Goal: Information Seeking & Learning: Check status

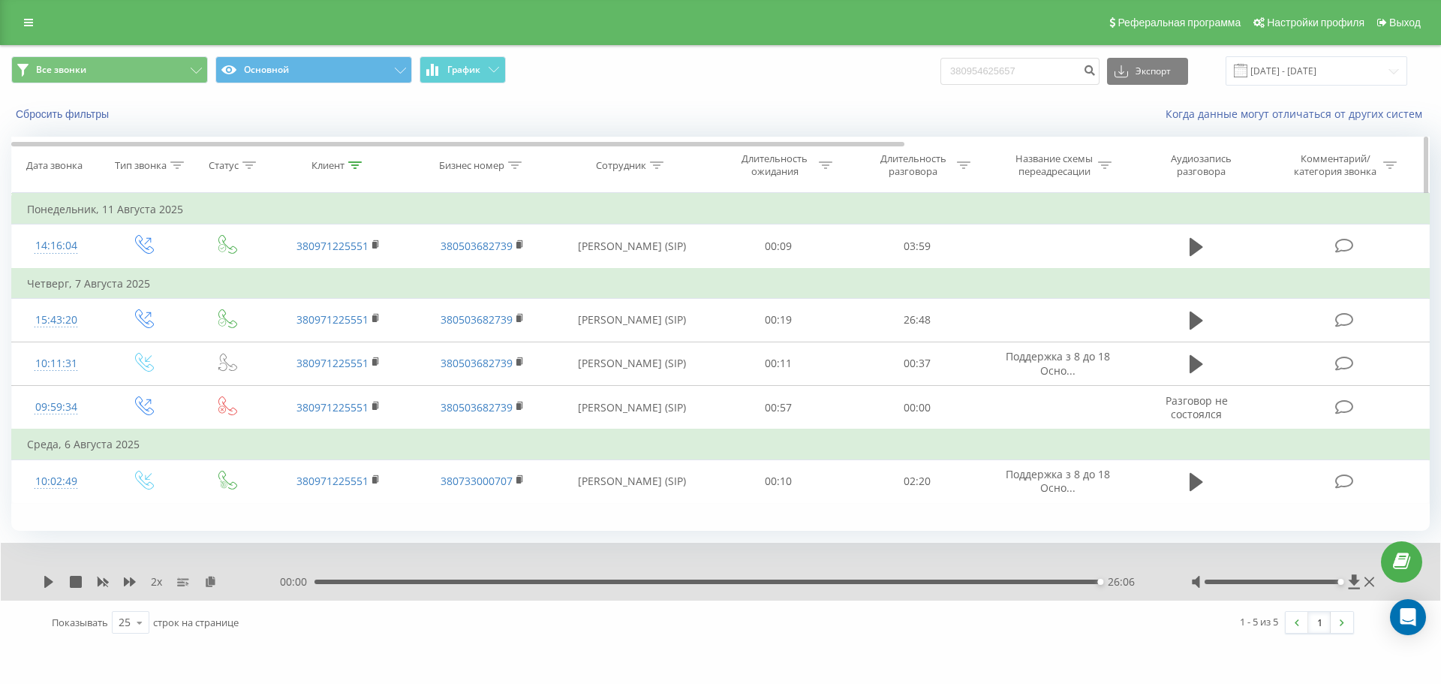
click at [356, 162] on icon at bounding box center [355, 165] width 14 height 8
click at [375, 266] on input "380971225551" at bounding box center [338, 273] width 132 height 26
paste input "671661040"
type input "380671661040"
click at [383, 306] on span "OK" at bounding box center [370, 301] width 42 height 23
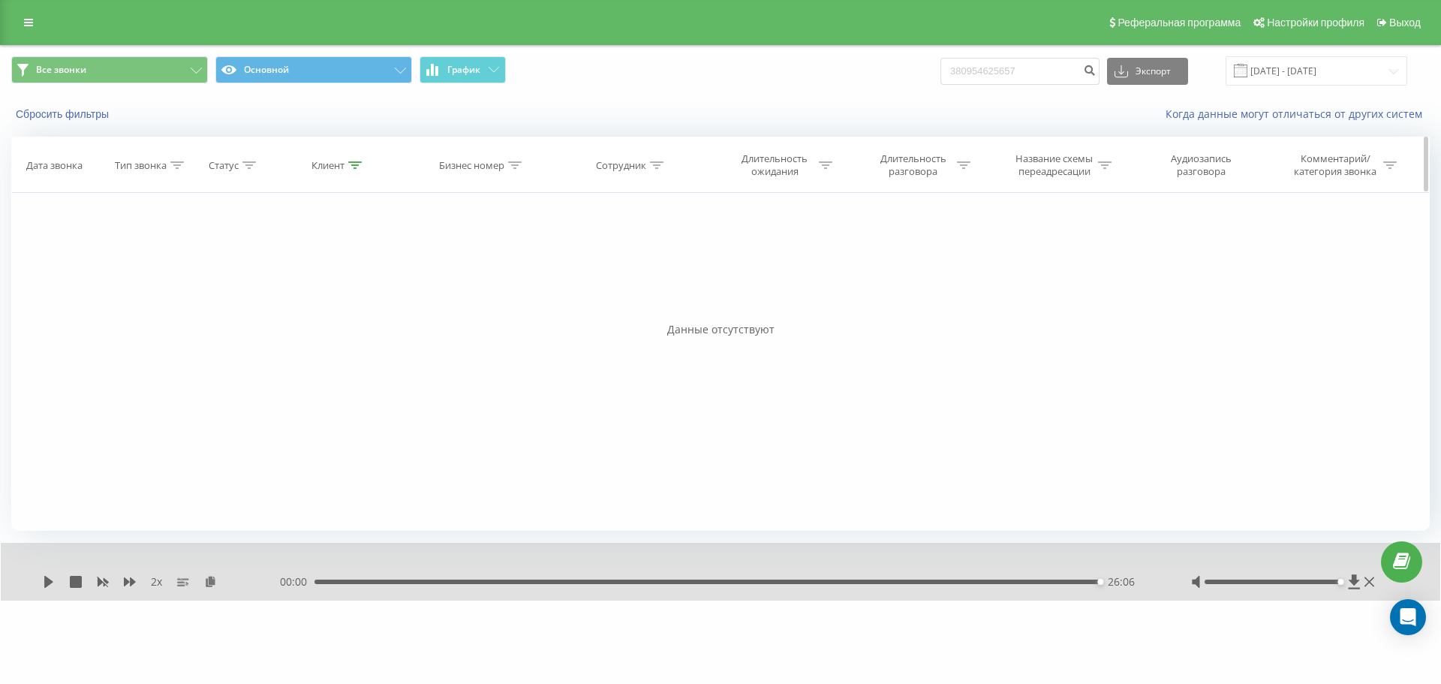
click at [350, 161] on icon at bounding box center [355, 165] width 14 height 8
click at [375, 272] on input "380671661040" at bounding box center [338, 273] width 132 height 26
click at [388, 274] on input "380671661040" at bounding box center [338, 273] width 132 height 26
click at [390, 307] on span "OK" at bounding box center [370, 301] width 42 height 23
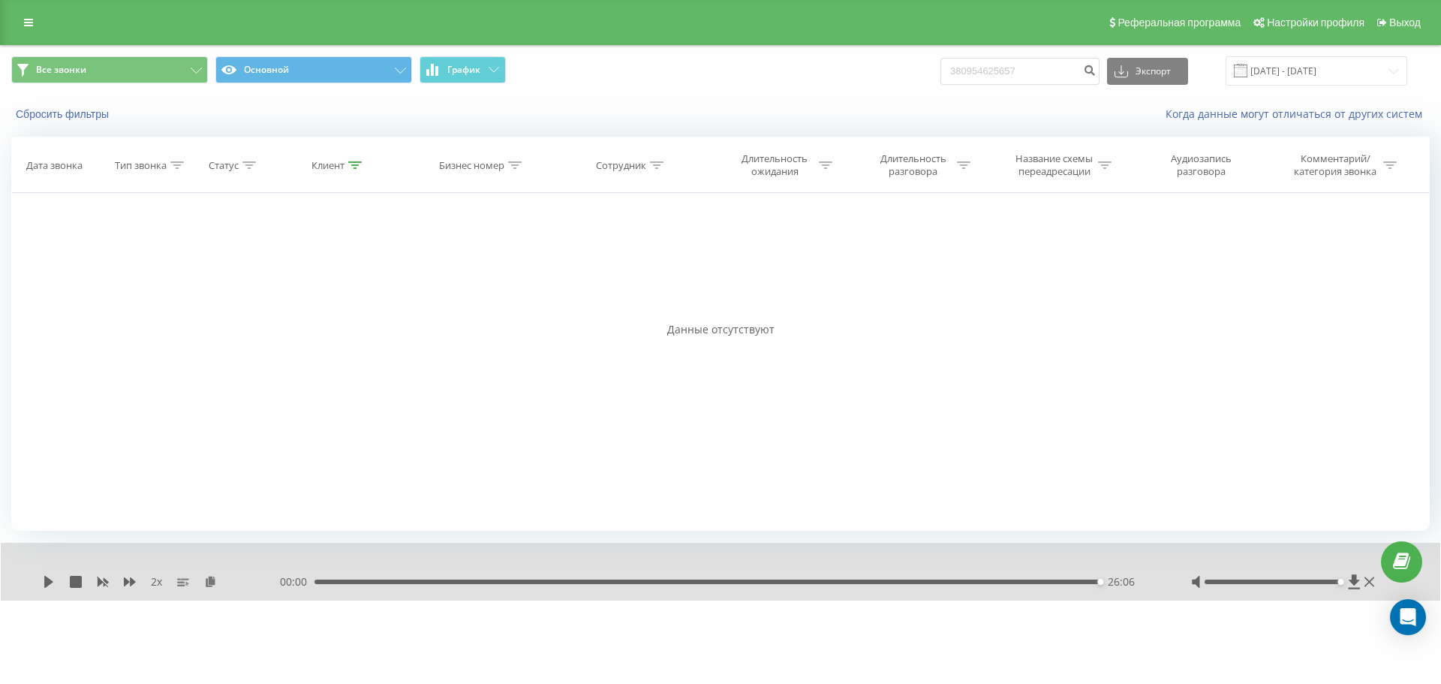
click at [32, 22] on icon at bounding box center [28, 22] width 9 height 11
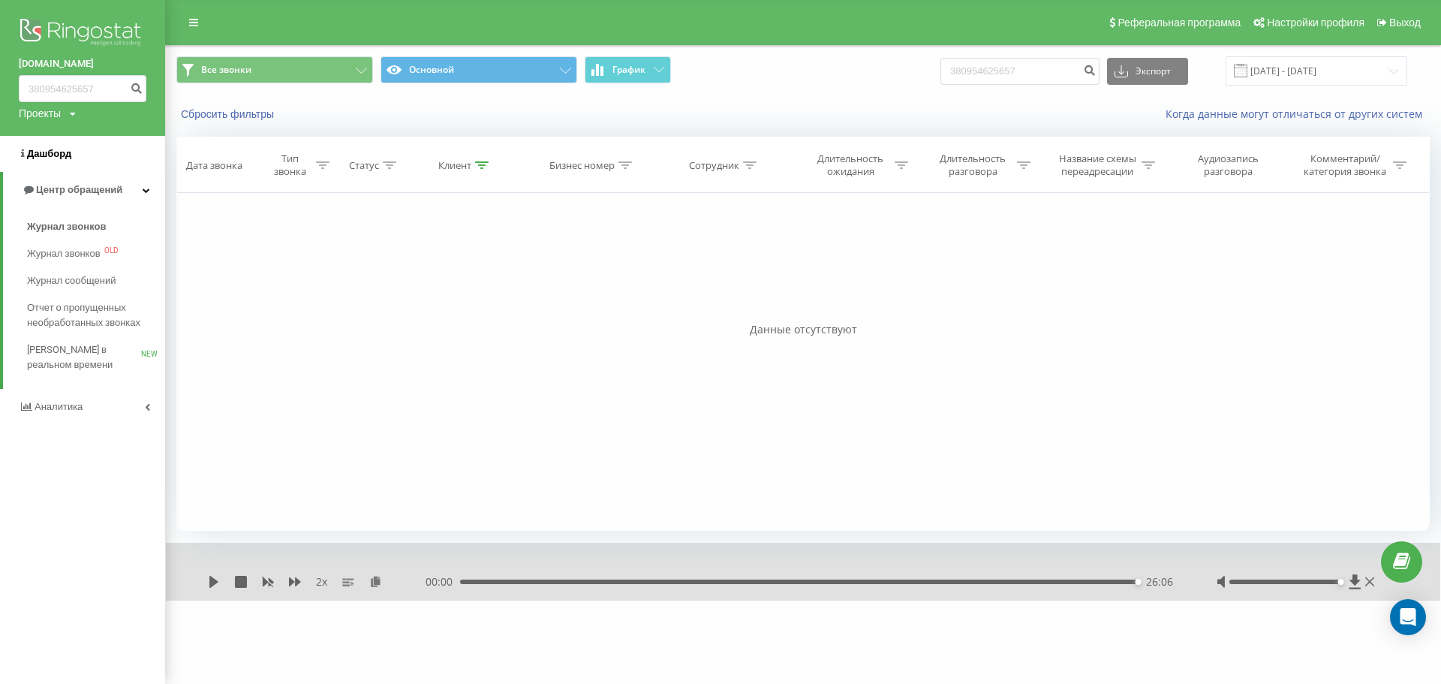
click at [73, 155] on link "Дашборд" at bounding box center [82, 154] width 165 height 36
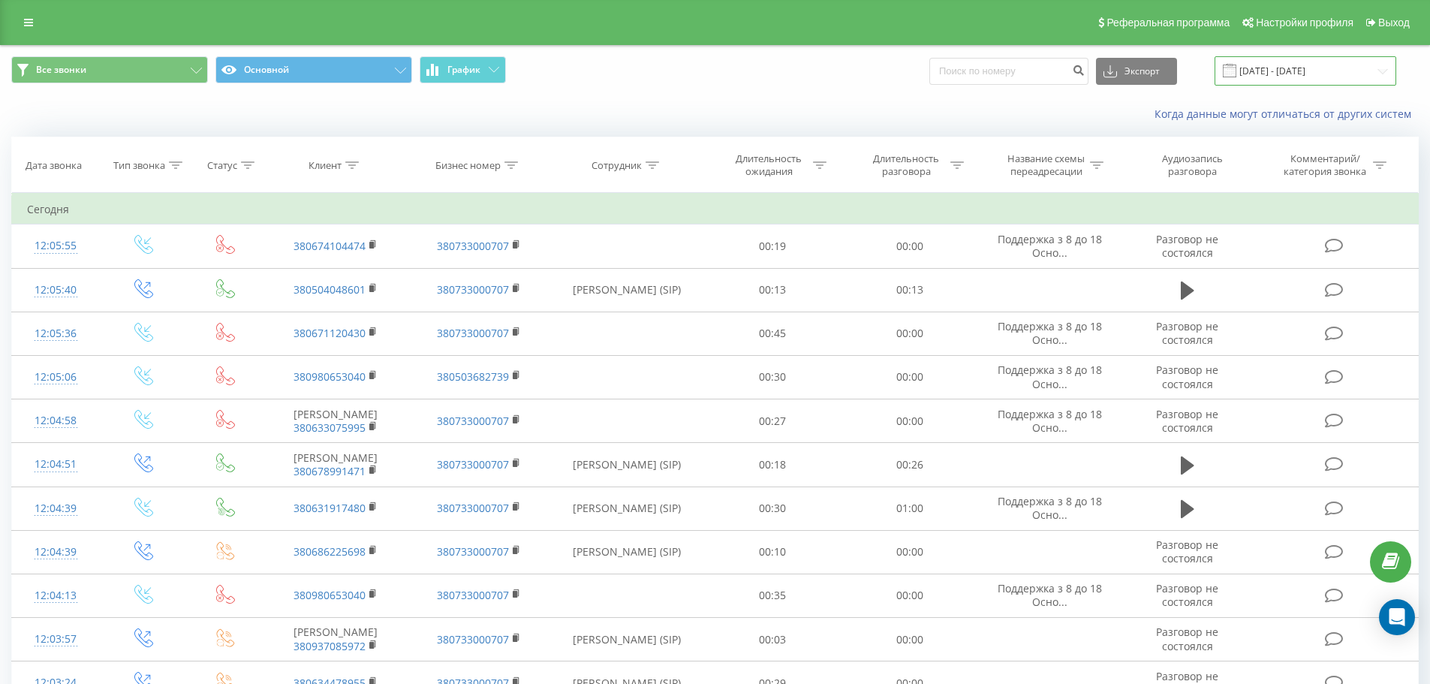
click at [1287, 59] on input "20.07.2025 - 20.08.2025" at bounding box center [1305, 70] width 182 height 29
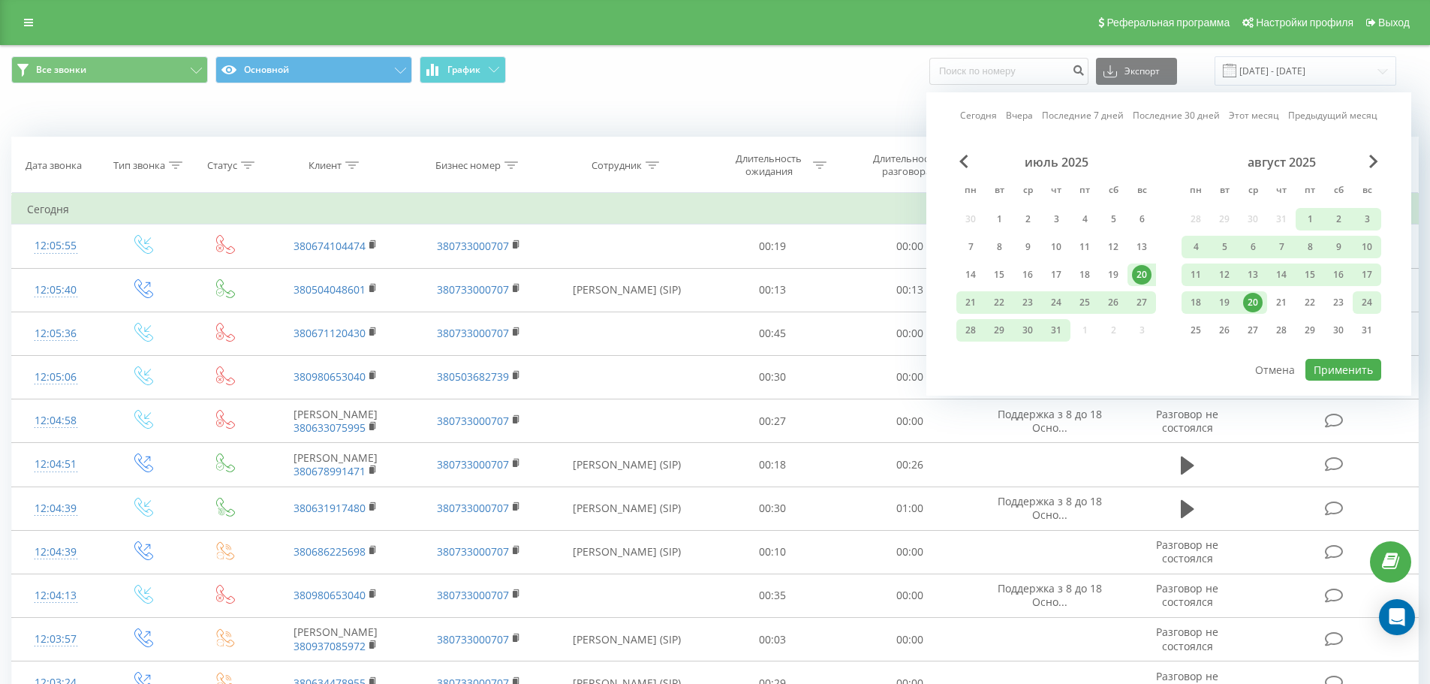
drag, startPoint x: 1373, startPoint y: 333, endPoint x: 1362, endPoint y: 308, distance: 27.9
click at [1372, 333] on div "31" at bounding box center [1367, 331] width 20 height 20
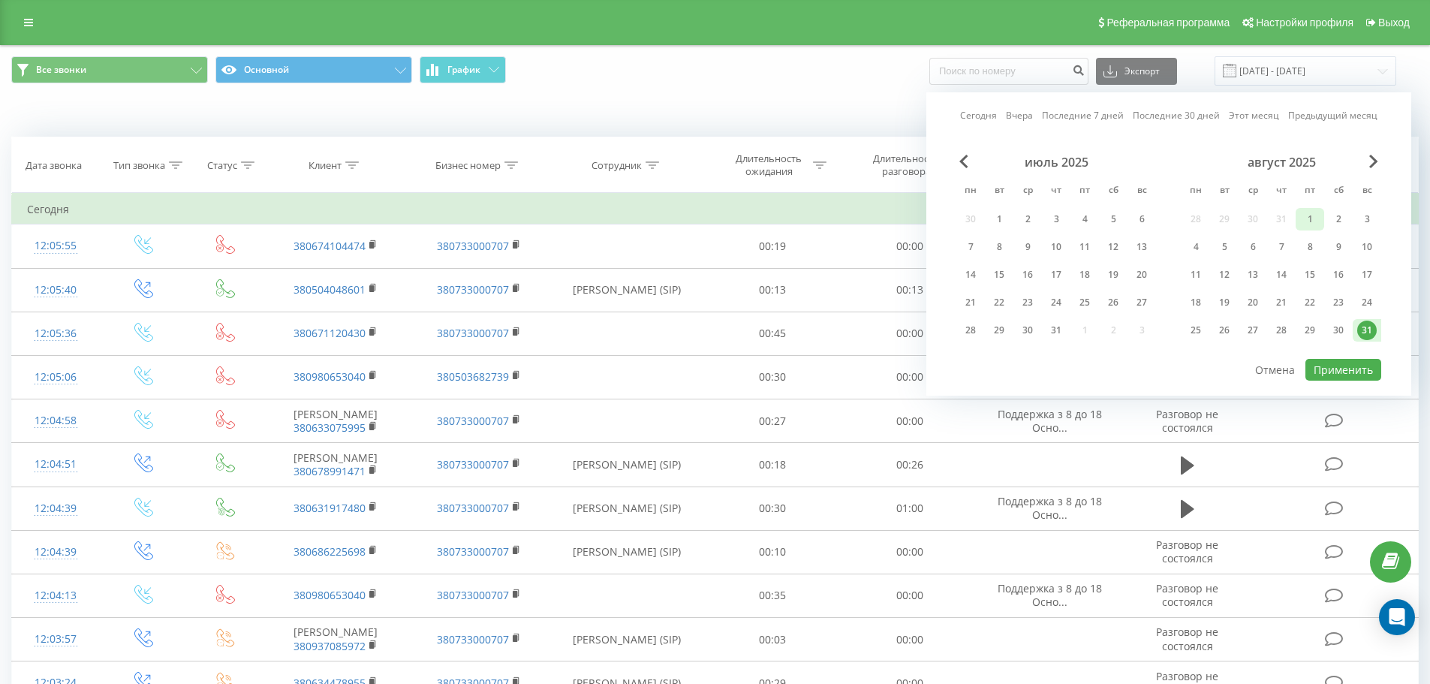
click at [1308, 221] on div "1" at bounding box center [1310, 219] width 20 height 20
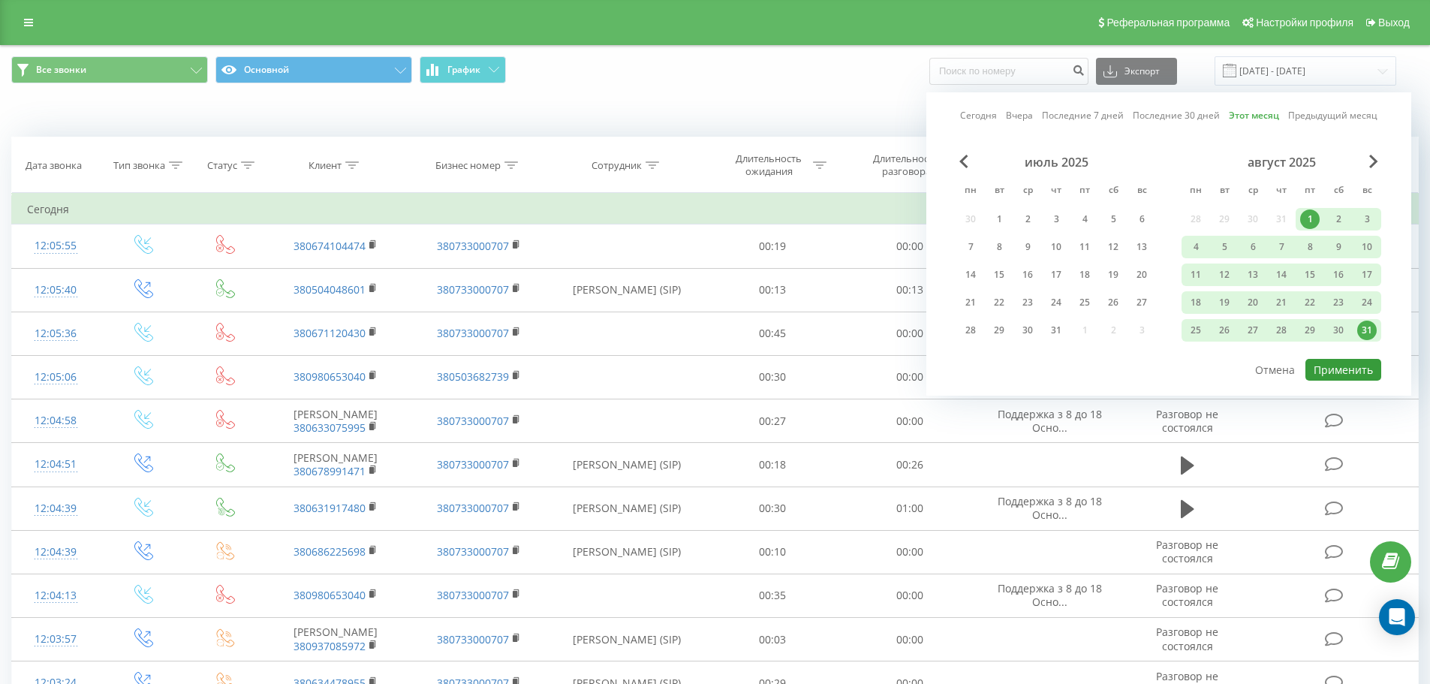
click at [1357, 378] on button "Применить" at bounding box center [1343, 370] width 76 height 22
type input "[DATE] - [DATE]"
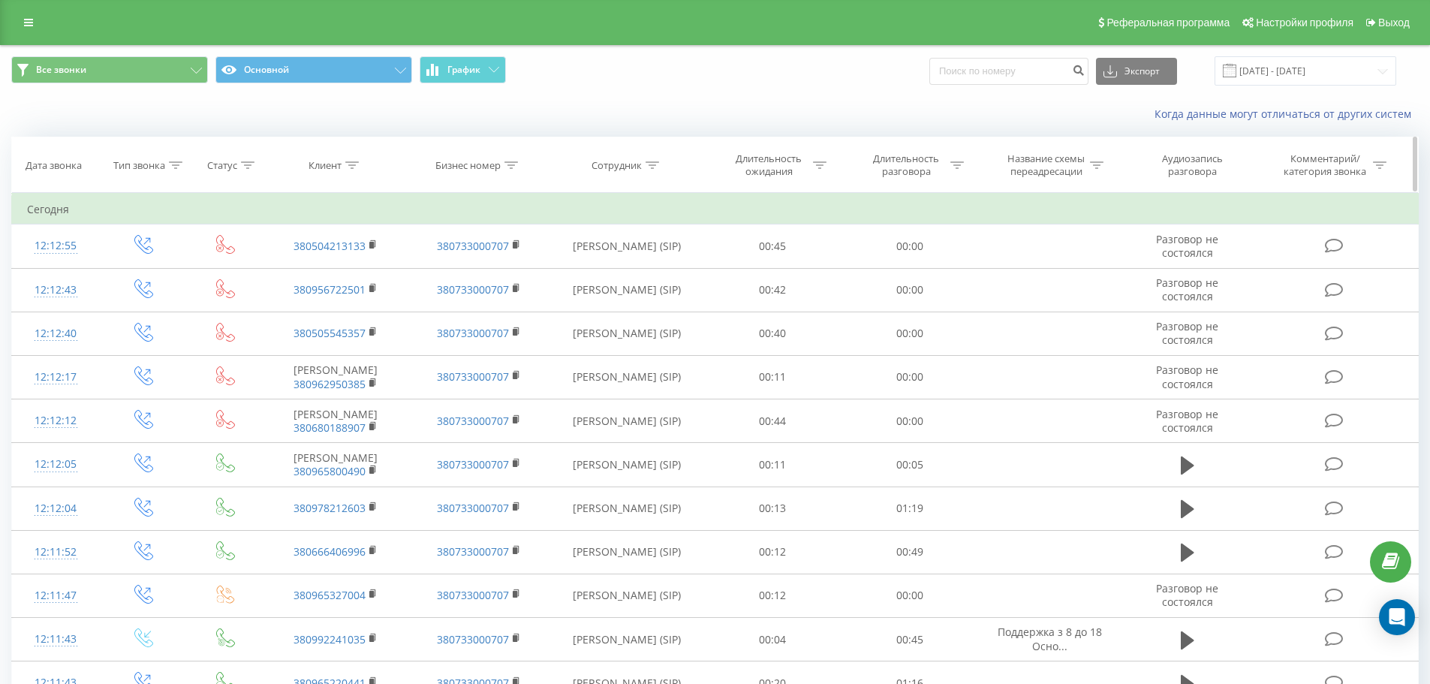
click at [329, 164] on div "Клиент" at bounding box center [324, 165] width 33 height 13
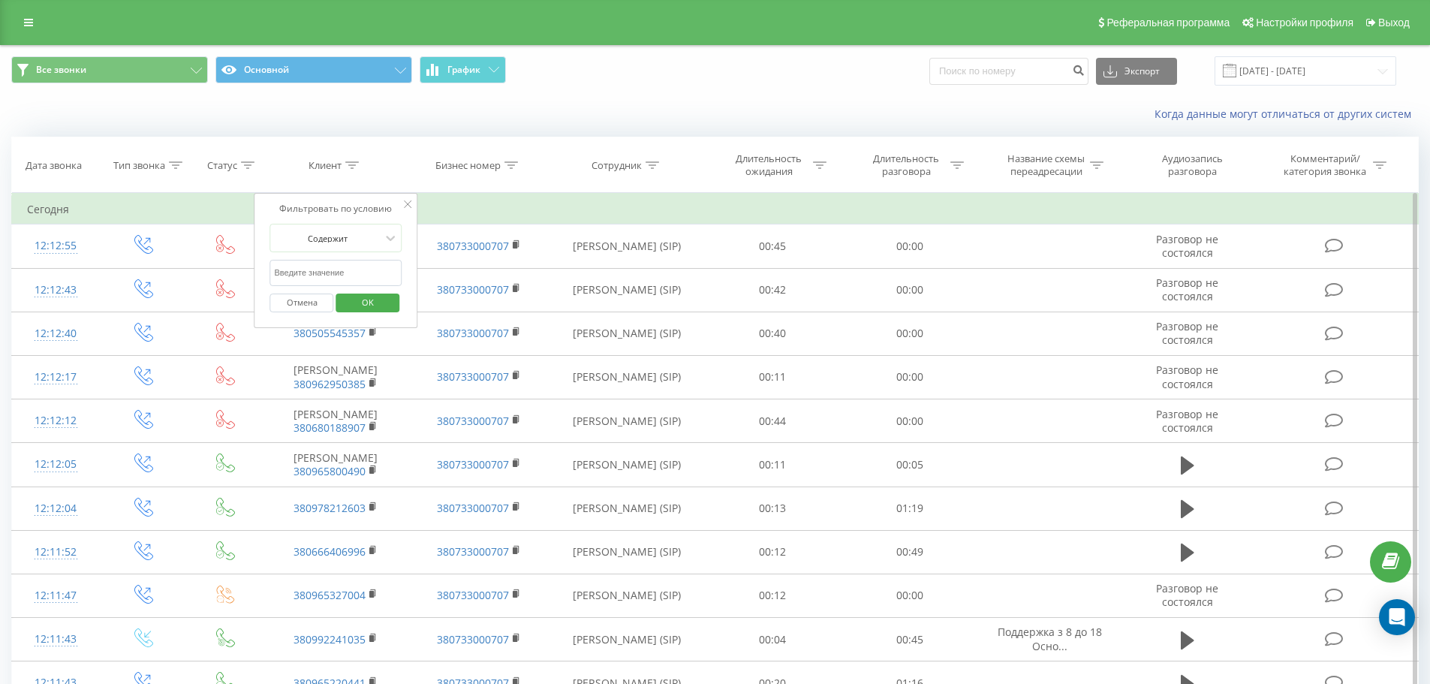
click at [356, 265] on input "text" at bounding box center [336, 273] width 132 height 26
paste input "380671661040"
drag, startPoint x: 375, startPoint y: 306, endPoint x: 379, endPoint y: 298, distance: 9.4
click at [375, 306] on span "OK" at bounding box center [368, 301] width 42 height 23
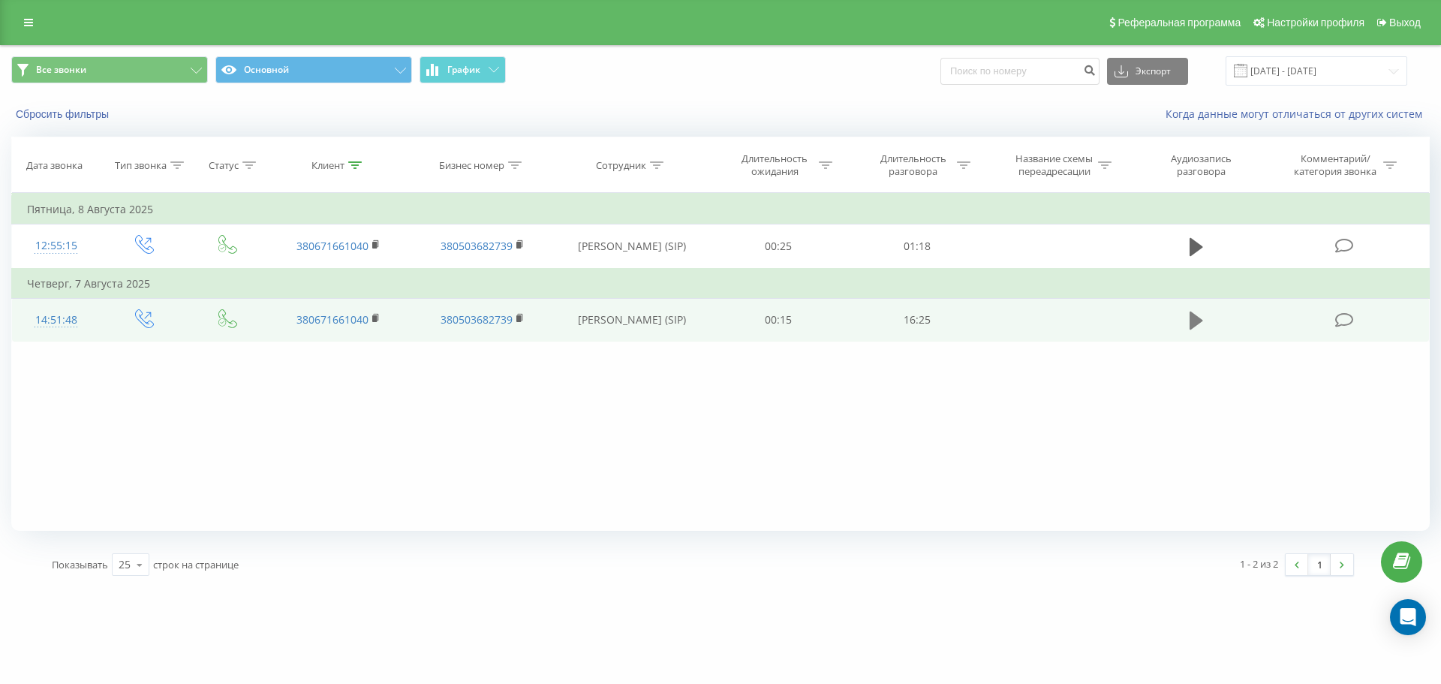
click at [1191, 319] on icon at bounding box center [1197, 320] width 14 height 18
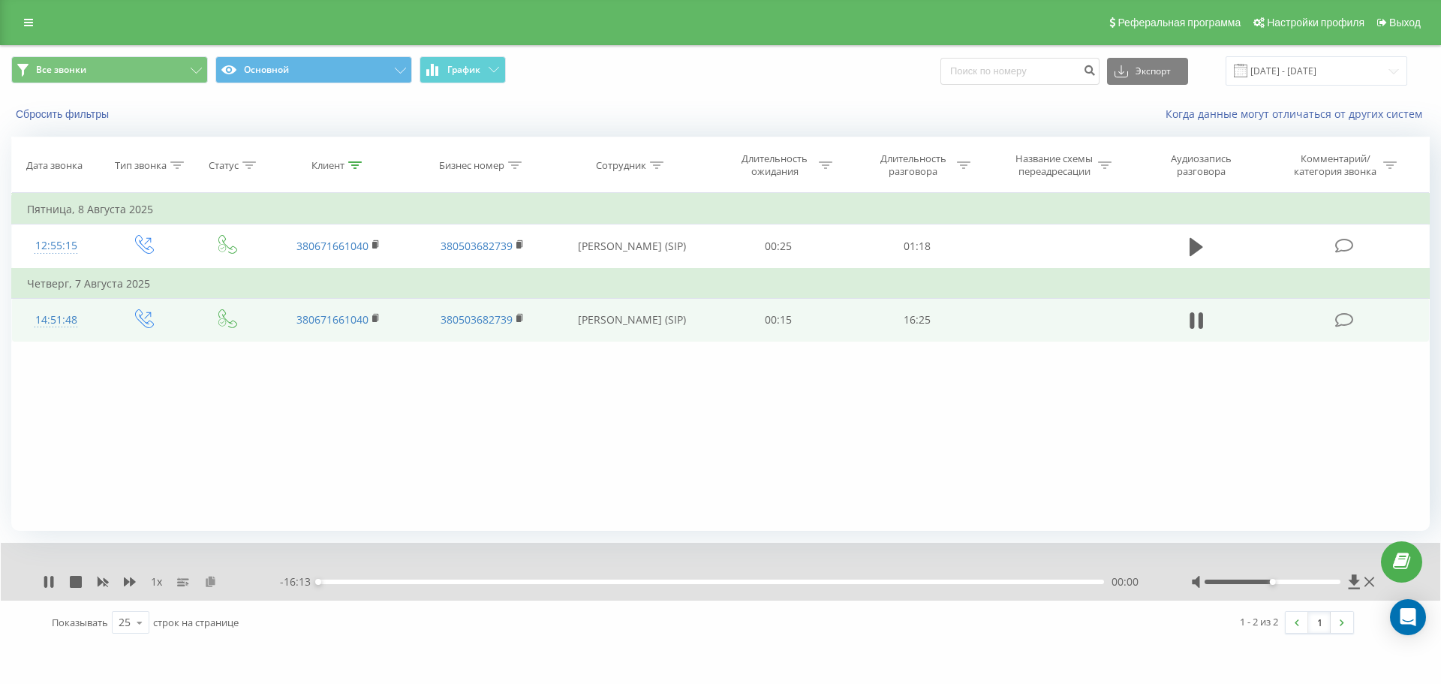
click at [216, 579] on icon at bounding box center [210, 581] width 13 height 11
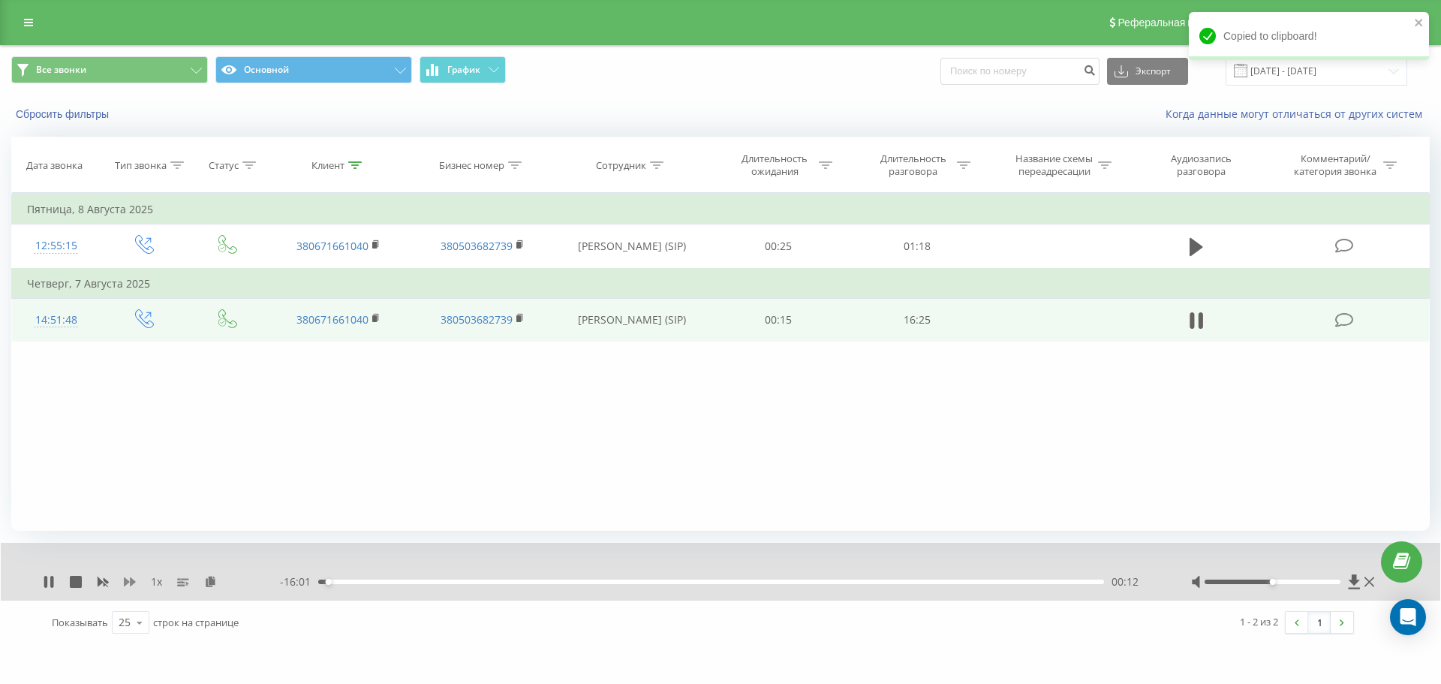
click at [134, 586] on icon at bounding box center [130, 582] width 12 height 12
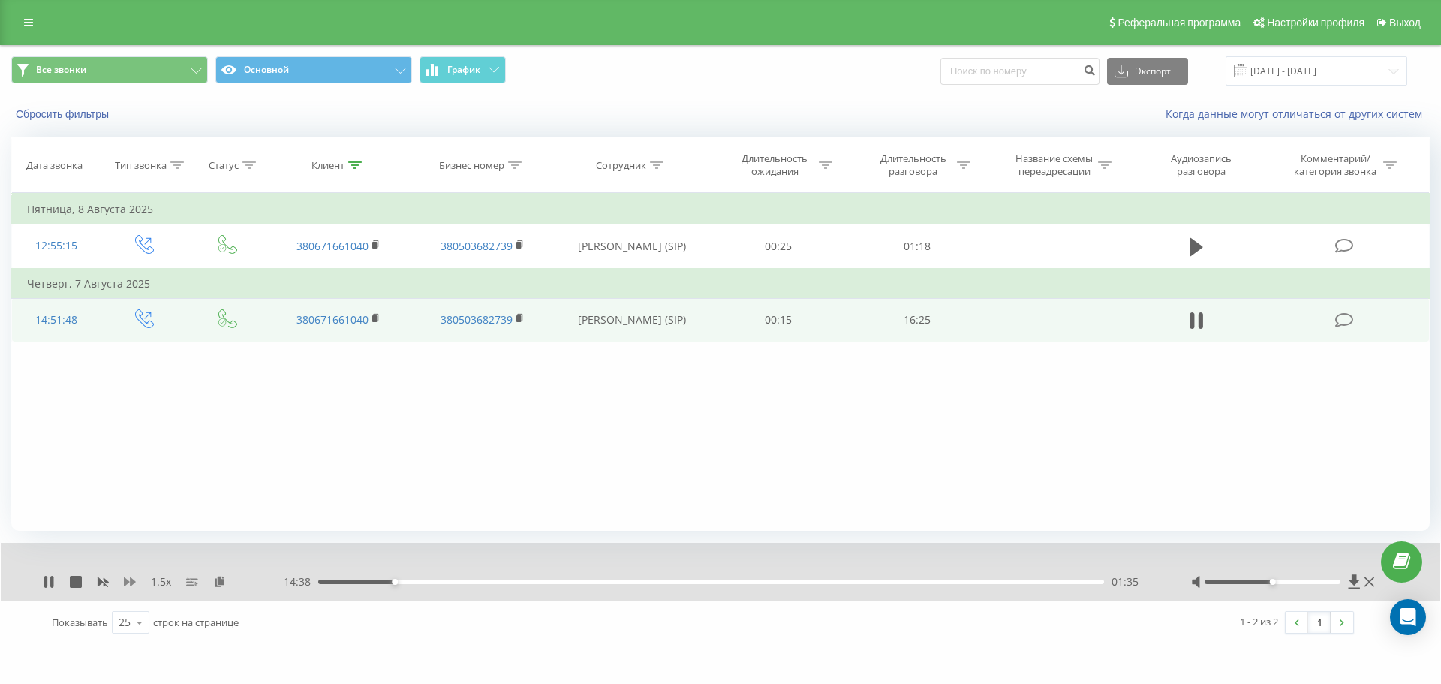
click at [131, 581] on icon at bounding box center [130, 582] width 12 height 12
click at [454, 582] on div "02:39" at bounding box center [711, 581] width 786 height 5
click at [462, 581] on div "02:49" at bounding box center [711, 581] width 786 height 5
click at [475, 584] on div "03:02" at bounding box center [711, 581] width 786 height 5
click at [482, 580] on div "03:16" at bounding box center [711, 581] width 786 height 5
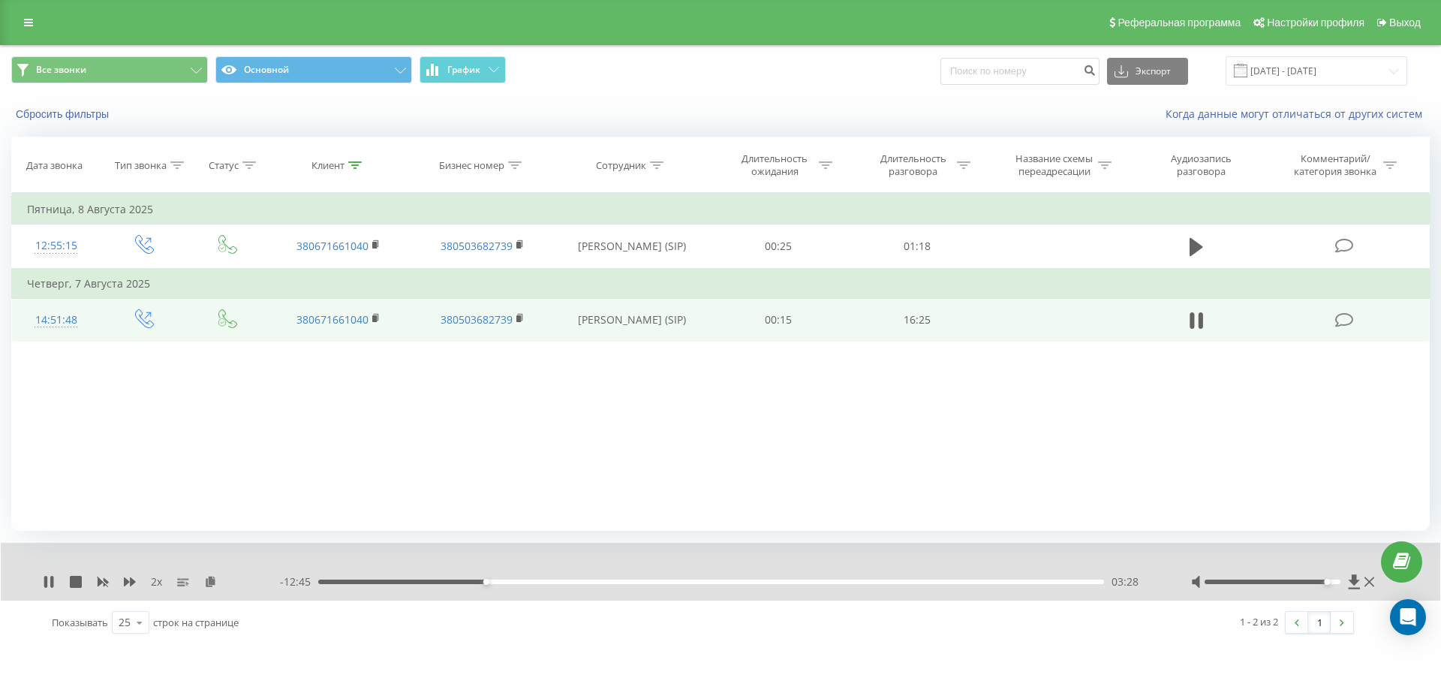
drag, startPoint x: 1299, startPoint y: 584, endPoint x: 1344, endPoint y: 585, distance: 44.3
click at [1344, 585] on div at bounding box center [1284, 581] width 187 height 15
click at [495, 583] on div "03:29" at bounding box center [711, 581] width 786 height 5
click at [544, 579] on div "04:24" at bounding box center [711, 581] width 786 height 5
click at [561, 582] on div "04:41" at bounding box center [711, 581] width 786 height 5
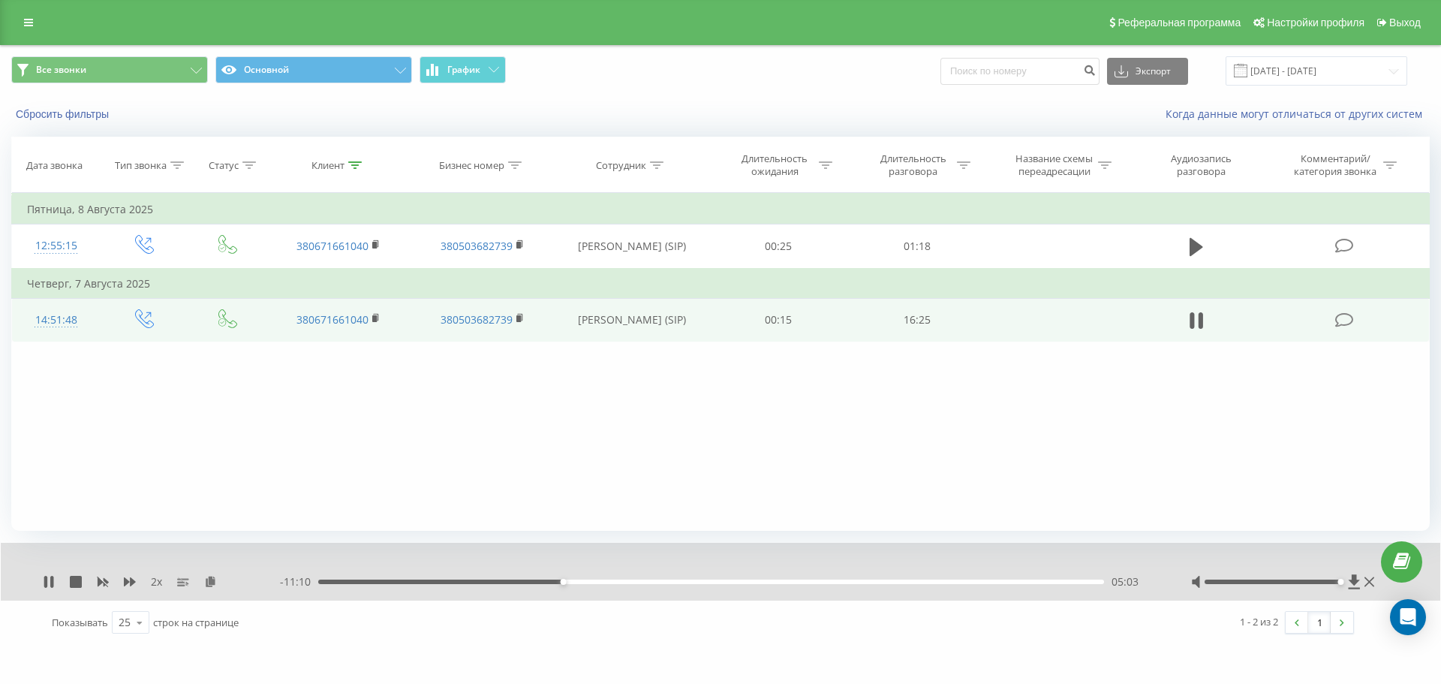
click at [579, 582] on div "05:03" at bounding box center [711, 581] width 786 height 5
click at [596, 582] on div "05:44" at bounding box center [711, 581] width 786 height 5
click at [610, 582] on div "06:02" at bounding box center [711, 581] width 786 height 5
click at [623, 582] on div "06:03" at bounding box center [711, 581] width 786 height 5
click at [633, 582] on div "06:19" at bounding box center [711, 581] width 786 height 5
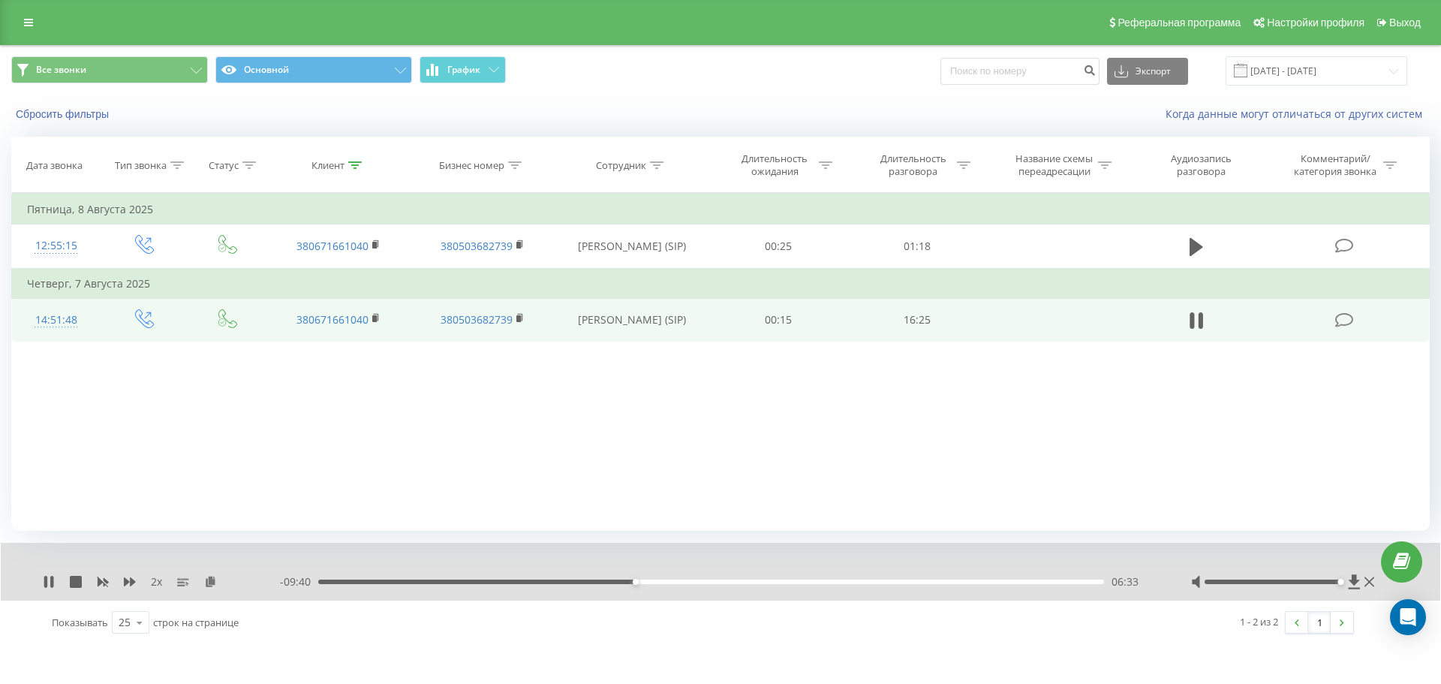
click at [643, 582] on div "06:33" at bounding box center [711, 581] width 786 height 5
click at [654, 582] on div "06:43" at bounding box center [711, 581] width 786 height 5
click at [661, 582] on div "07:05" at bounding box center [711, 581] width 786 height 5
click at [671, 580] on div "07:06" at bounding box center [711, 581] width 786 height 5
click at [691, 585] on div "- 08:13 08:00 08:00" at bounding box center [717, 581] width 874 height 15
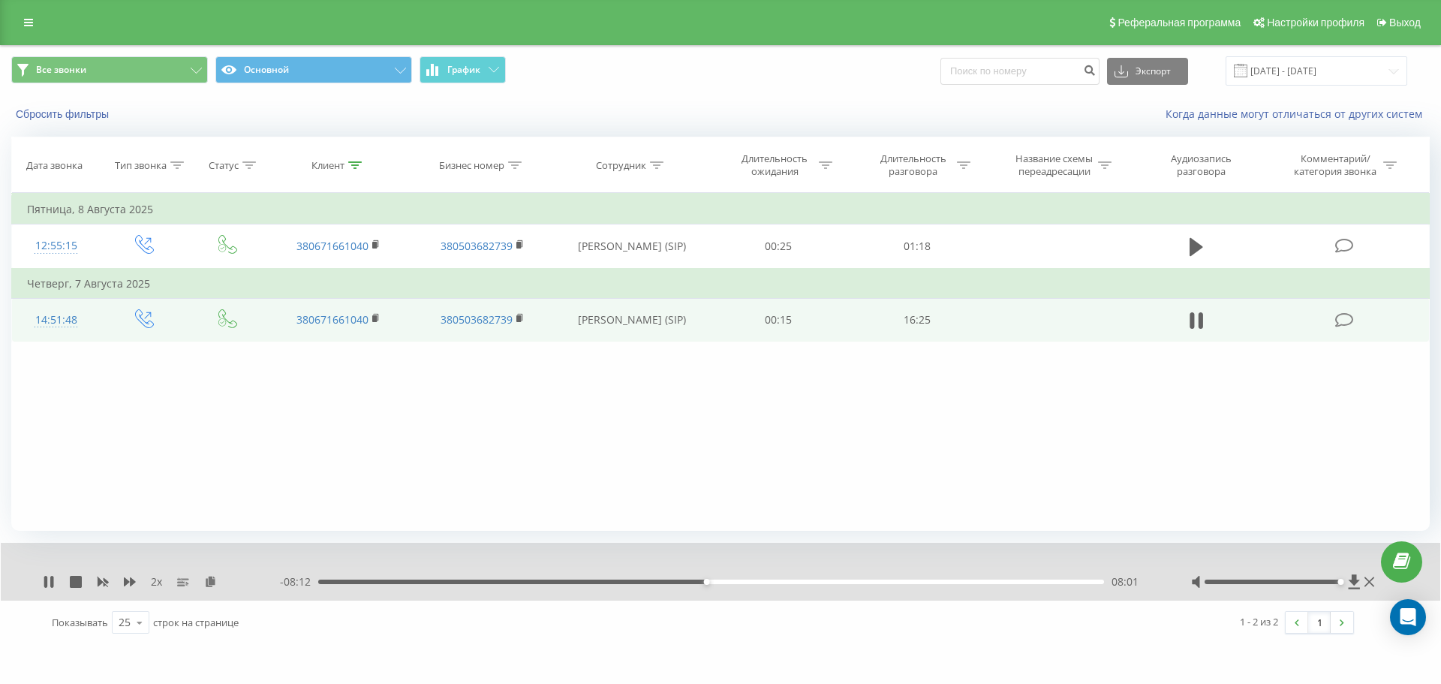
click at [691, 582] on div "08:01" at bounding box center [711, 581] width 786 height 5
click at [101, 580] on rect at bounding box center [102, 581] width 11 height 11
click at [127, 583] on icon at bounding box center [130, 581] width 12 height 9
click at [746, 586] on div "- 07:34 08:39 08:39" at bounding box center [717, 581] width 874 height 15
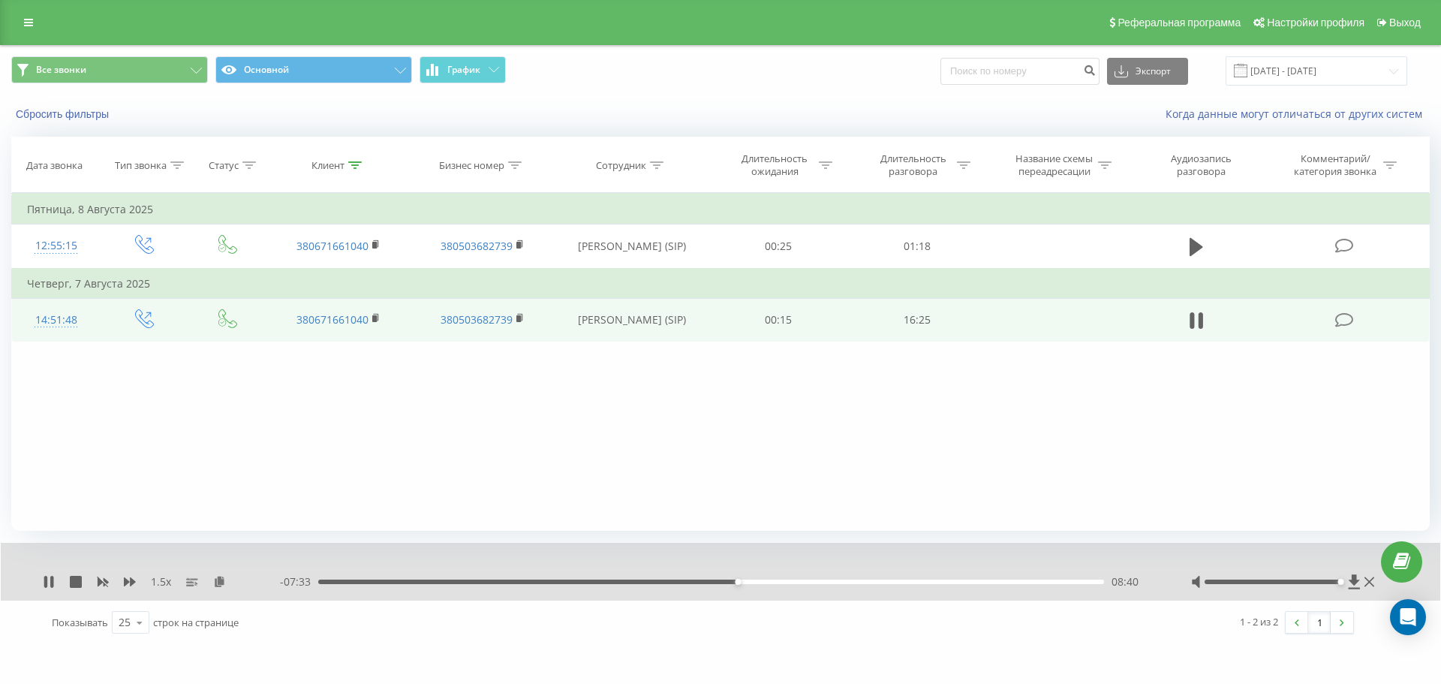
click at [740, 583] on div "08:40" at bounding box center [738, 582] width 6 height 6
click at [747, 582] on div "08:43" at bounding box center [711, 581] width 786 height 5
click at [754, 582] on div "08:59" at bounding box center [711, 581] width 786 height 5
click at [760, 583] on div "09:02" at bounding box center [711, 581] width 786 height 5
click at [779, 582] on div "09:55" at bounding box center [711, 581] width 786 height 5
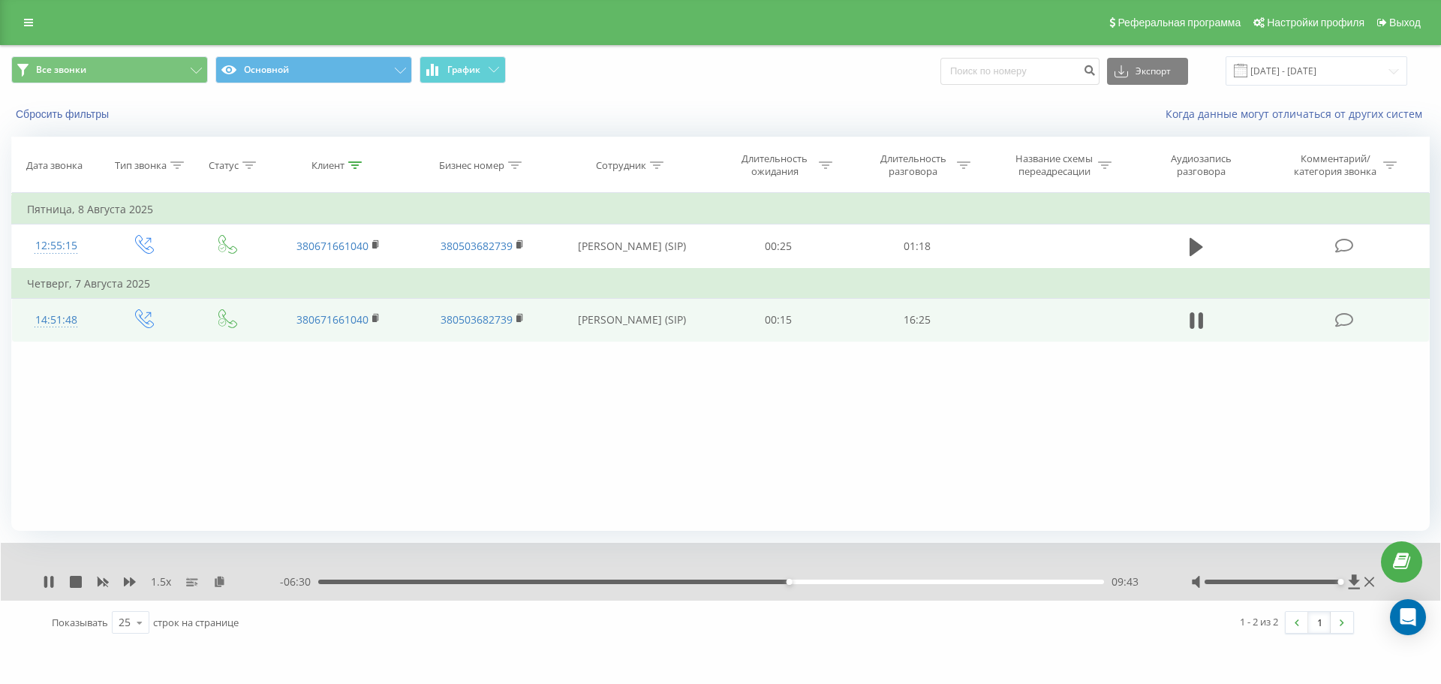
click at [793, 582] on div "09:43" at bounding box center [711, 581] width 786 height 5
click at [798, 582] on div "09:48" at bounding box center [711, 581] width 786 height 5
click at [806, 582] on div "09:56" at bounding box center [711, 581] width 786 height 5
click at [815, 580] on div "10:16" at bounding box center [711, 581] width 786 height 5
click at [836, 582] on div "10:38" at bounding box center [834, 582] width 6 height 6
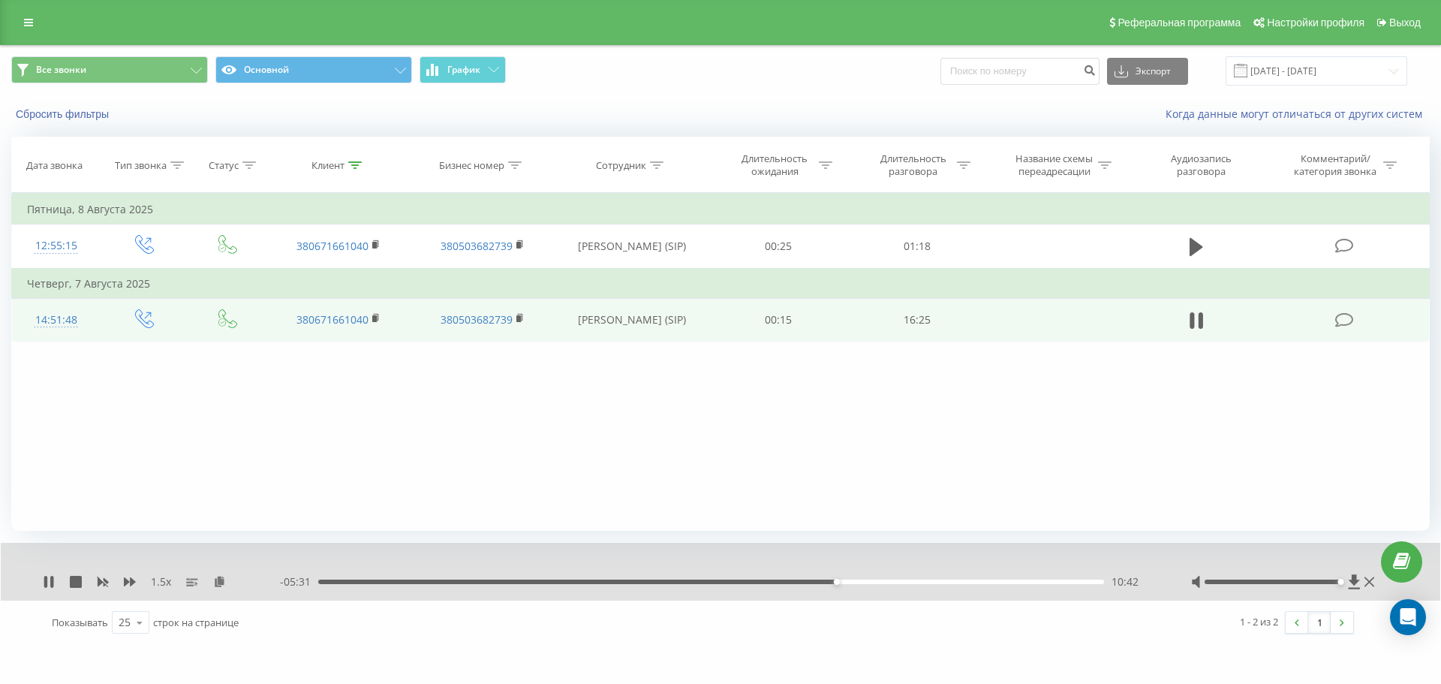
click at [841, 582] on div "10:42" at bounding box center [711, 581] width 786 height 5
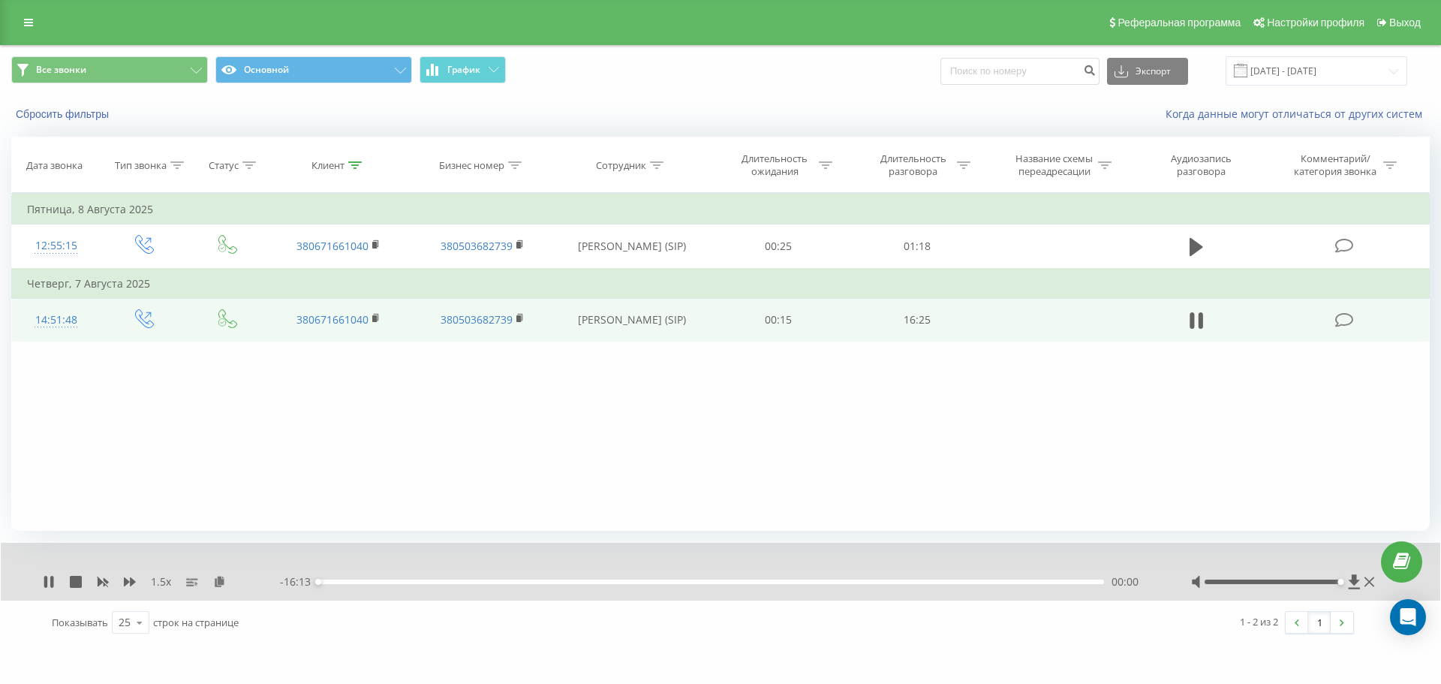
click at [847, 582] on div "00:00" at bounding box center [711, 581] width 786 height 5
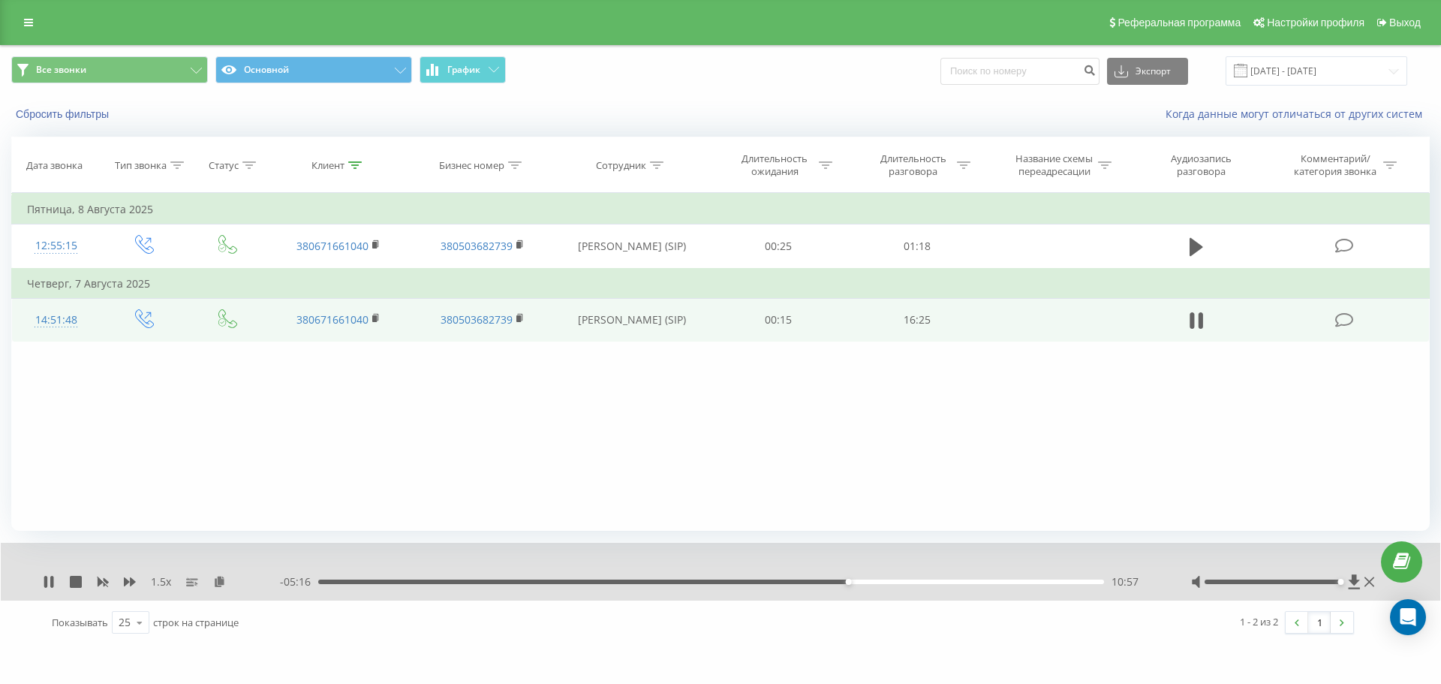
click at [853, 581] on div "10:57" at bounding box center [711, 581] width 786 height 5
click at [863, 581] on div "11:08" at bounding box center [711, 581] width 786 height 5
click at [871, 582] on div "11:16" at bounding box center [711, 581] width 786 height 5
click at [881, 582] on div "11:26" at bounding box center [711, 581] width 786 height 5
click at [889, 582] on div "11:48" at bounding box center [711, 581] width 786 height 5
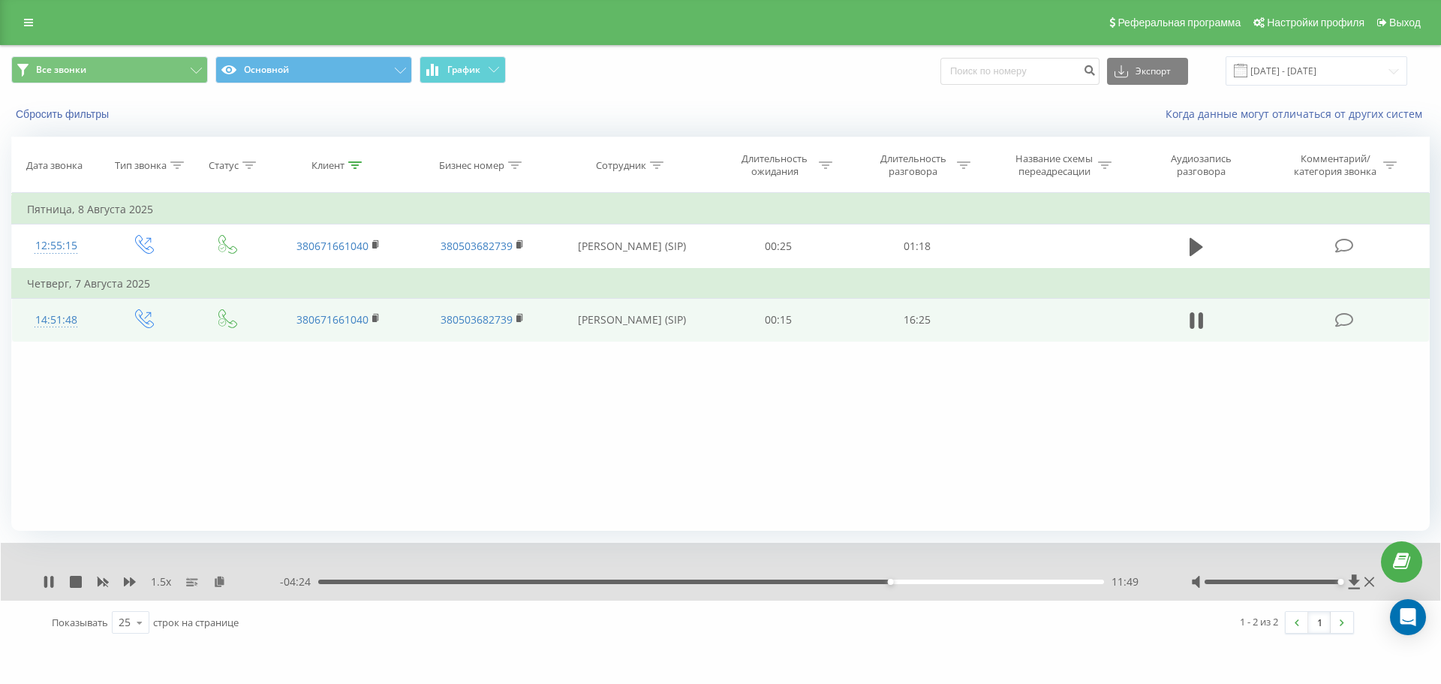
click at [898, 582] on div "11:49" at bounding box center [711, 581] width 786 height 5
click at [905, 582] on div "12:00" at bounding box center [711, 581] width 786 height 5
click at [915, 582] on div "12:10" at bounding box center [711, 581] width 786 height 5
click at [929, 583] on div "12:34" at bounding box center [711, 581] width 786 height 5
click at [936, 581] on div "12:38" at bounding box center [711, 581] width 786 height 5
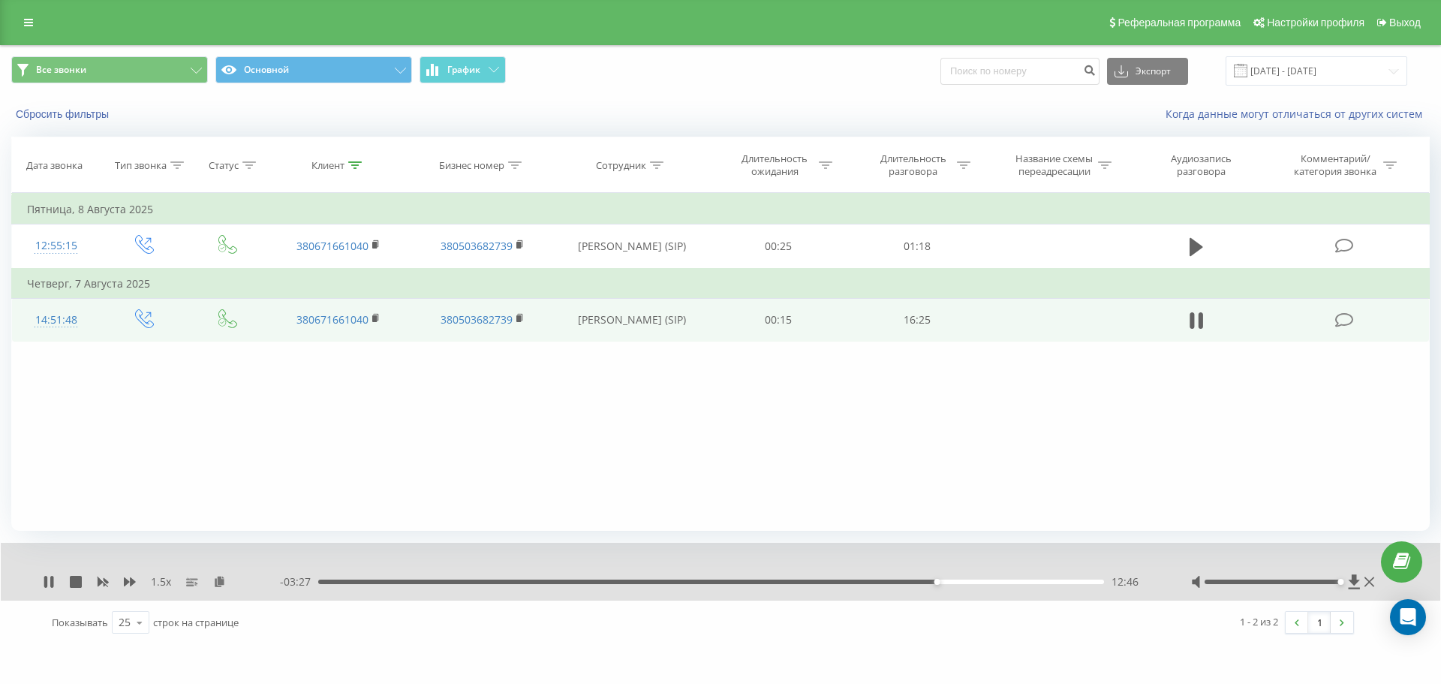
click at [946, 582] on div "12:46" at bounding box center [711, 581] width 786 height 5
click at [955, 585] on div "- 03:15 12:58 12:58" at bounding box center [717, 581] width 874 height 15
click at [953, 582] on div "12:59" at bounding box center [711, 581] width 786 height 5
click at [962, 582] on div "13:10" at bounding box center [711, 581] width 786 height 5
click at [970, 581] on div "13:18" at bounding box center [711, 581] width 786 height 5
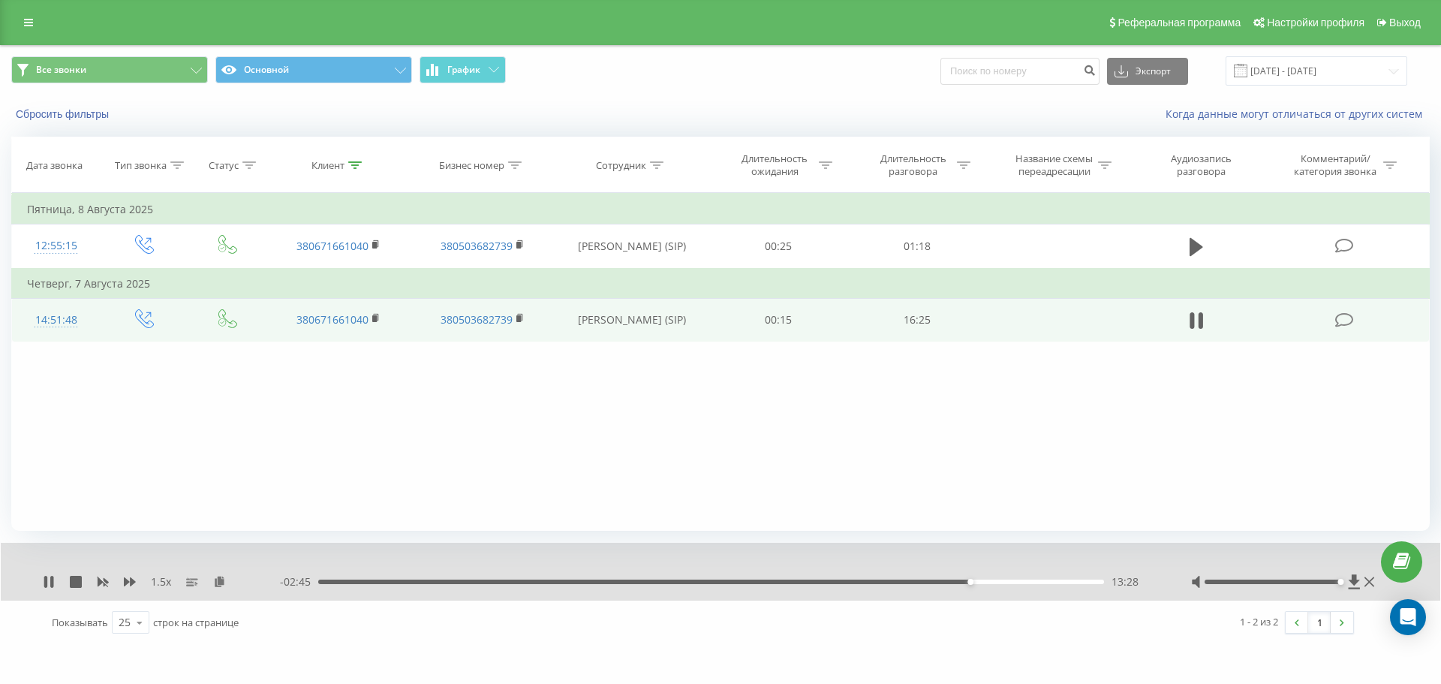
click at [982, 579] on div "13:28" at bounding box center [711, 581] width 786 height 5
click at [993, 580] on div "13:55" at bounding box center [711, 581] width 786 height 5
click at [1004, 582] on div "14:03" at bounding box center [711, 581] width 786 height 5
click at [1009, 582] on div "14:10" at bounding box center [711, 581] width 786 height 5
click at [1016, 583] on div "14:17" at bounding box center [711, 581] width 786 height 5
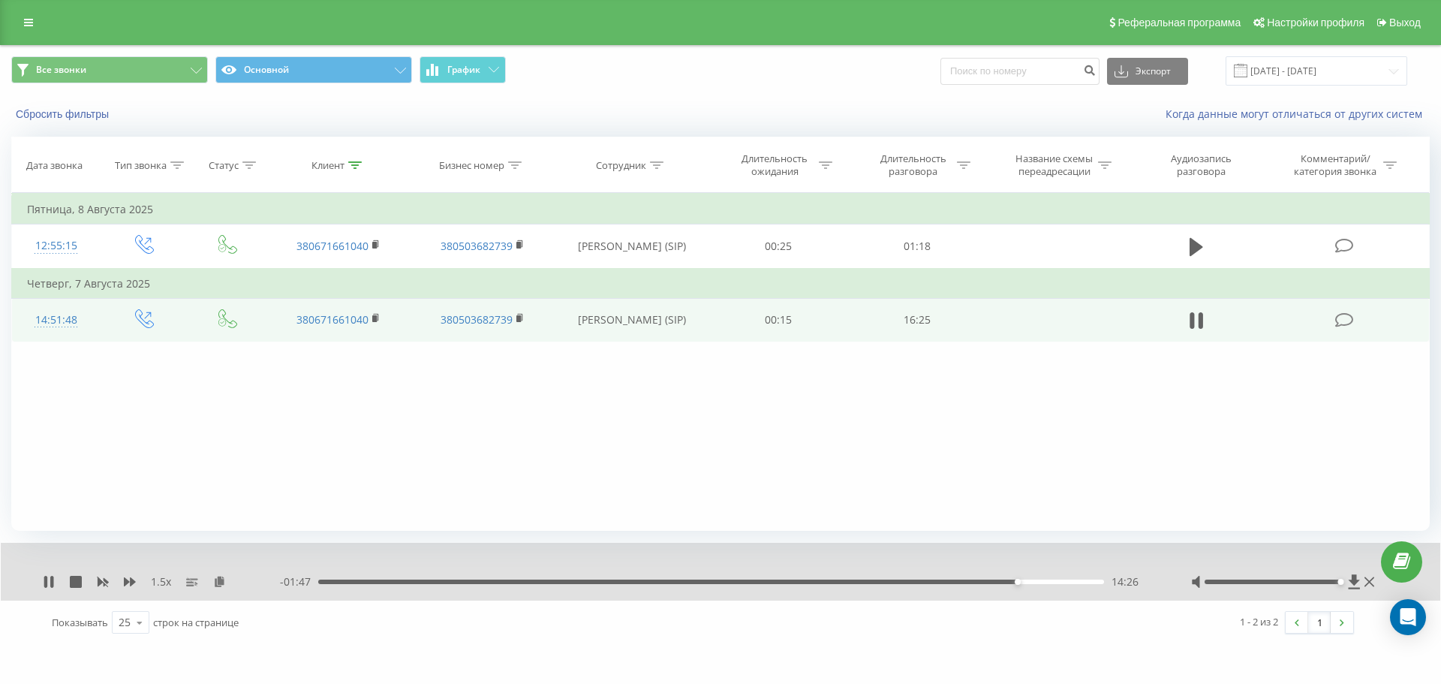
click at [1025, 583] on div "14:26" at bounding box center [711, 581] width 786 height 5
click at [1031, 583] on div "14:35" at bounding box center [711, 581] width 786 height 5
click at [1037, 583] on div "14:43" at bounding box center [711, 581] width 786 height 5
click at [1049, 583] on div "14:51" at bounding box center [711, 581] width 786 height 5
click at [355, 164] on icon at bounding box center [355, 165] width 14 height 8
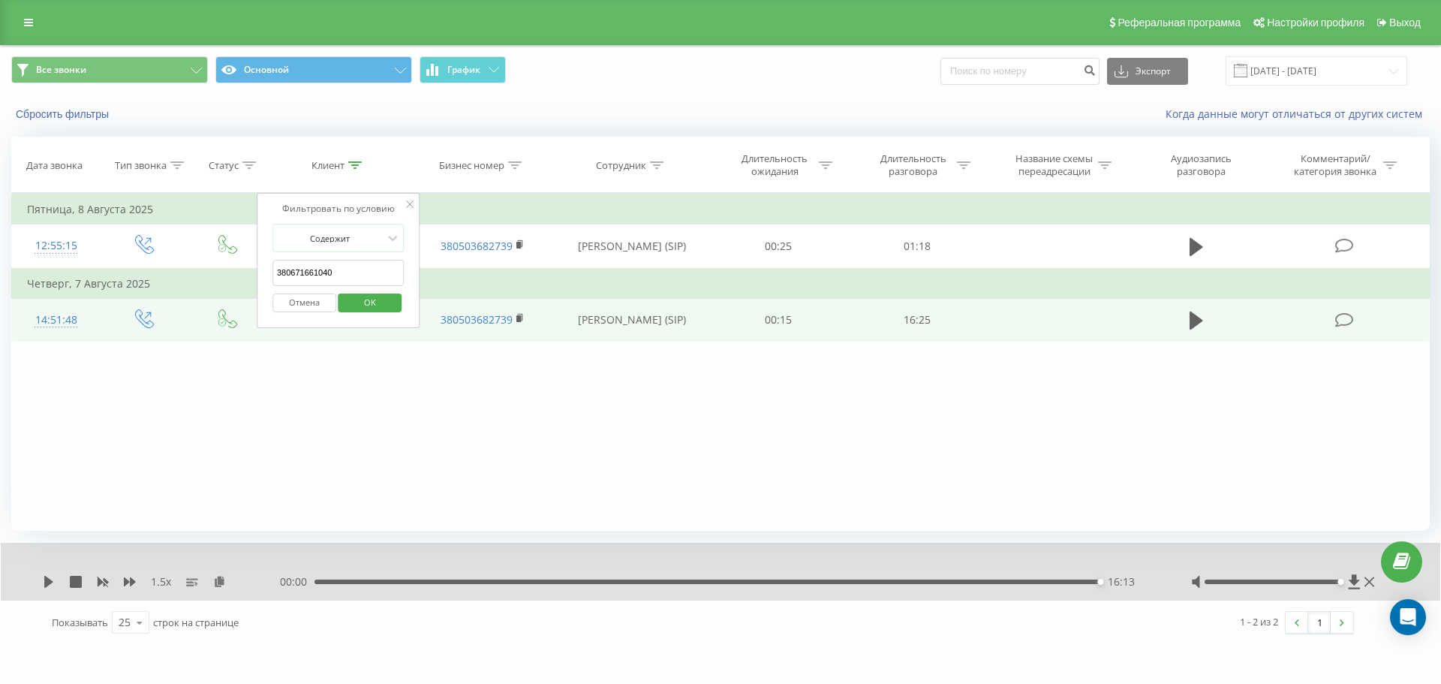
click at [367, 269] on input "380671661040" at bounding box center [338, 273] width 132 height 26
paste input "96722393"
type input "380967223930"
click at [377, 299] on span "OK" at bounding box center [370, 301] width 42 height 23
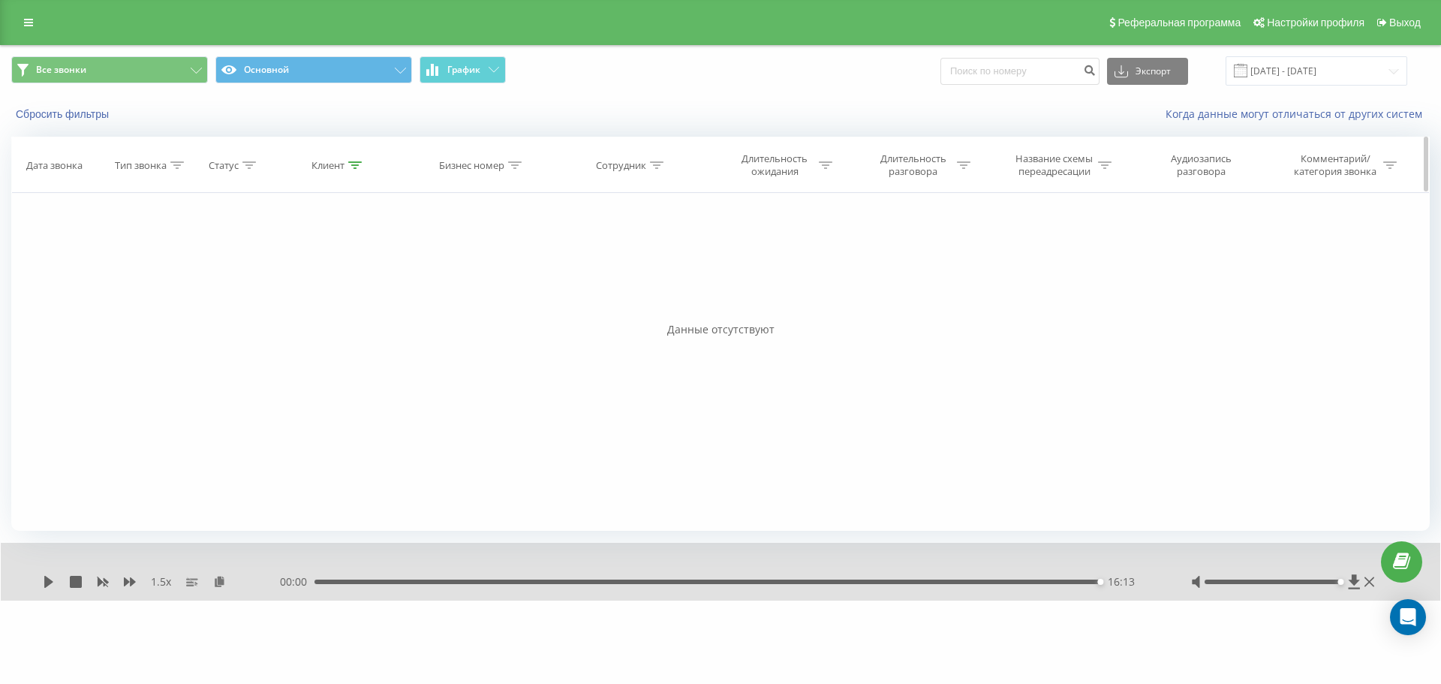
click at [332, 161] on div "Клиент" at bounding box center [327, 165] width 33 height 13
click at [371, 267] on input "380967223930" at bounding box center [338, 273] width 132 height 26
click at [390, 311] on span "OK" at bounding box center [370, 301] width 42 height 23
click at [1308, 67] on input "[DATE] - [DATE]" at bounding box center [1317, 70] width 182 height 29
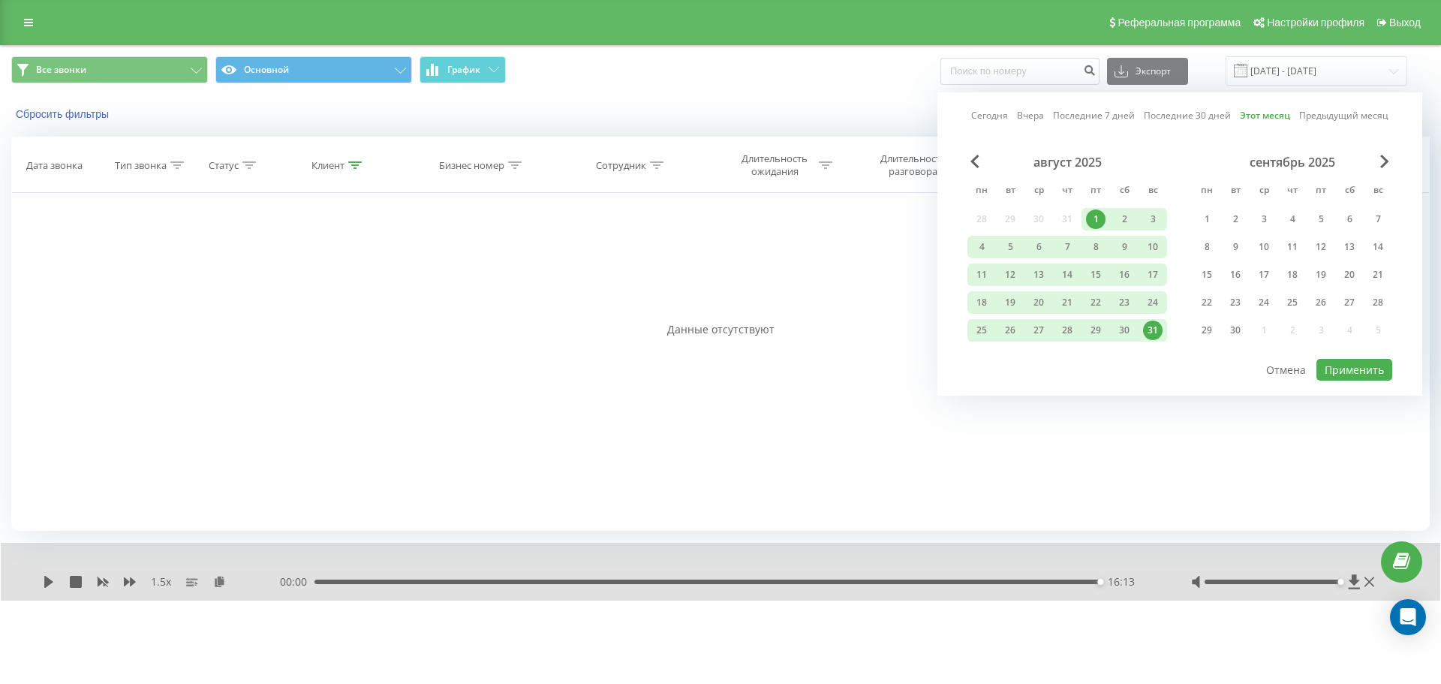
click at [1154, 333] on div "31" at bounding box center [1153, 331] width 20 height 20
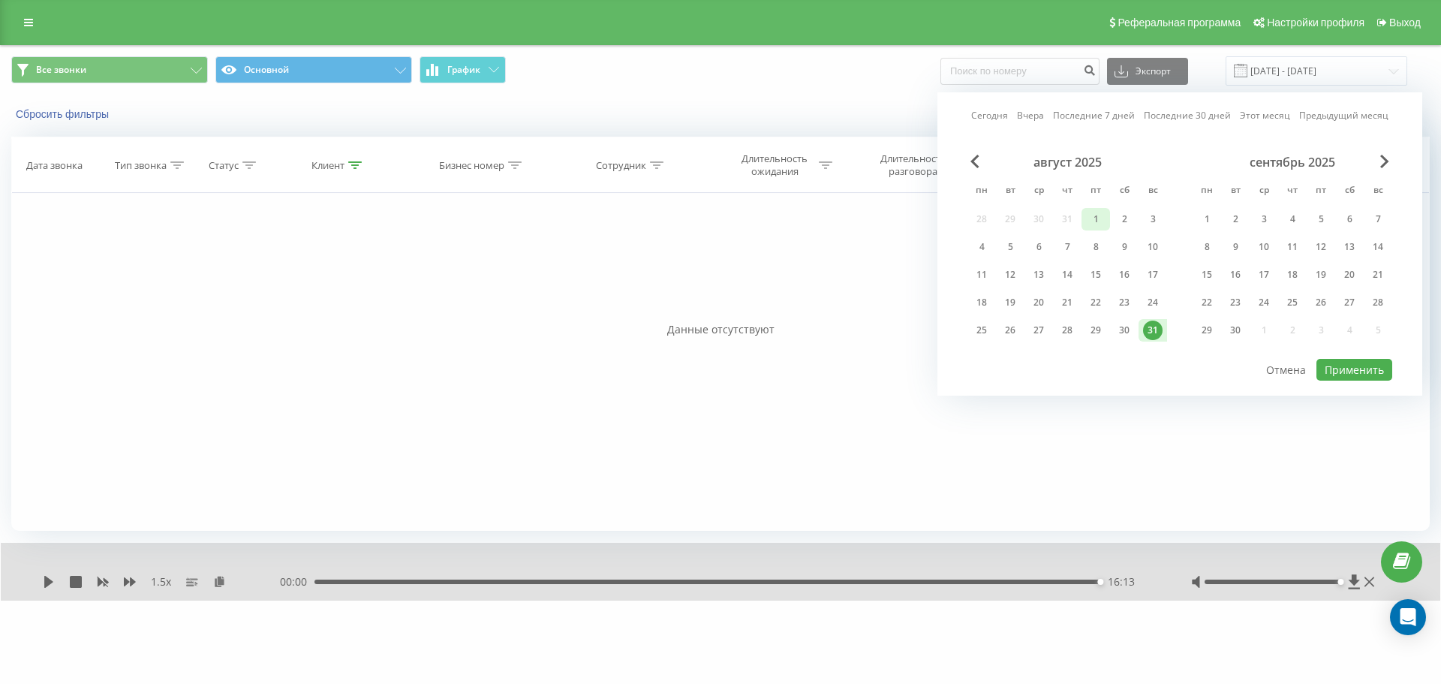
click at [1095, 221] on div "1" at bounding box center [1096, 219] width 20 height 20
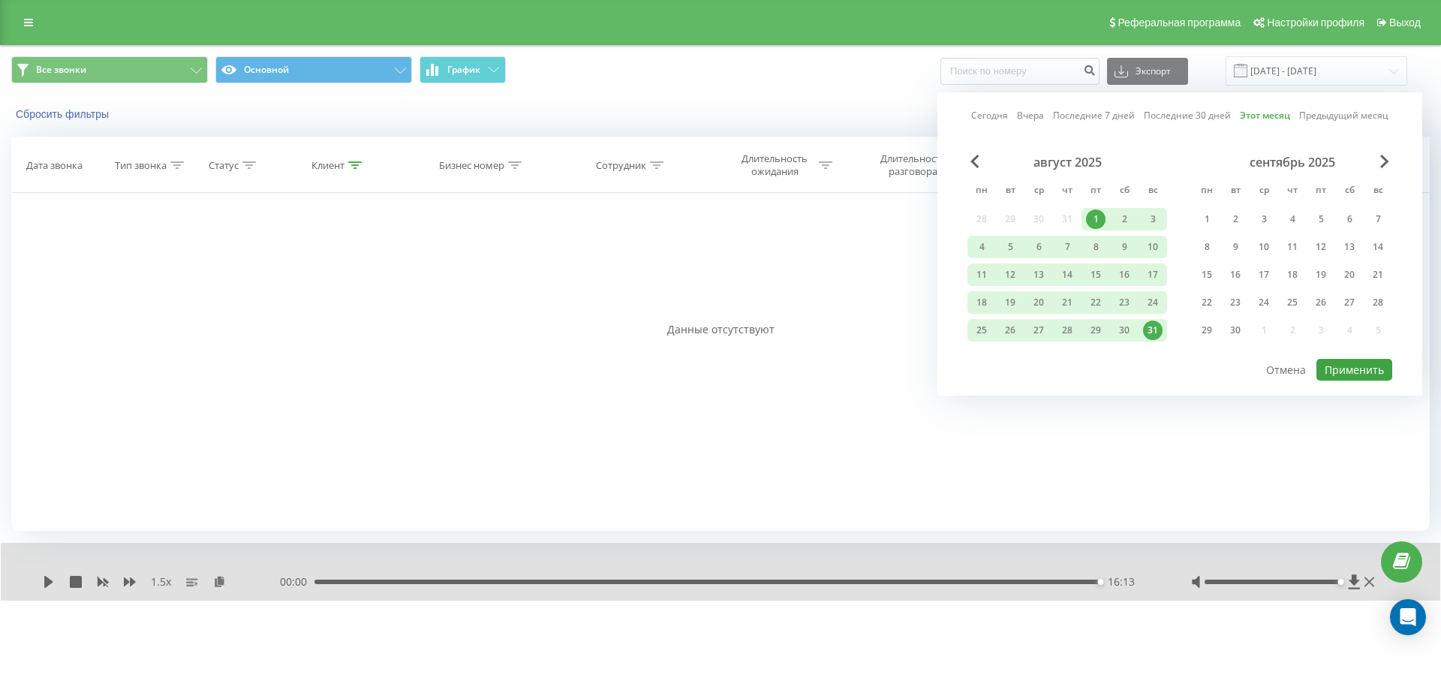
drag, startPoint x: 1381, startPoint y: 386, endPoint x: 1374, endPoint y: 371, distance: 16.5
click at [1381, 383] on div "Сегодня Вчера Последние 7 дней Последние 30 дней Этот месяц Предыдущий месяц ав…" at bounding box center [1179, 243] width 485 height 303
click at [1374, 371] on button "Применить" at bounding box center [1355, 370] width 76 height 22
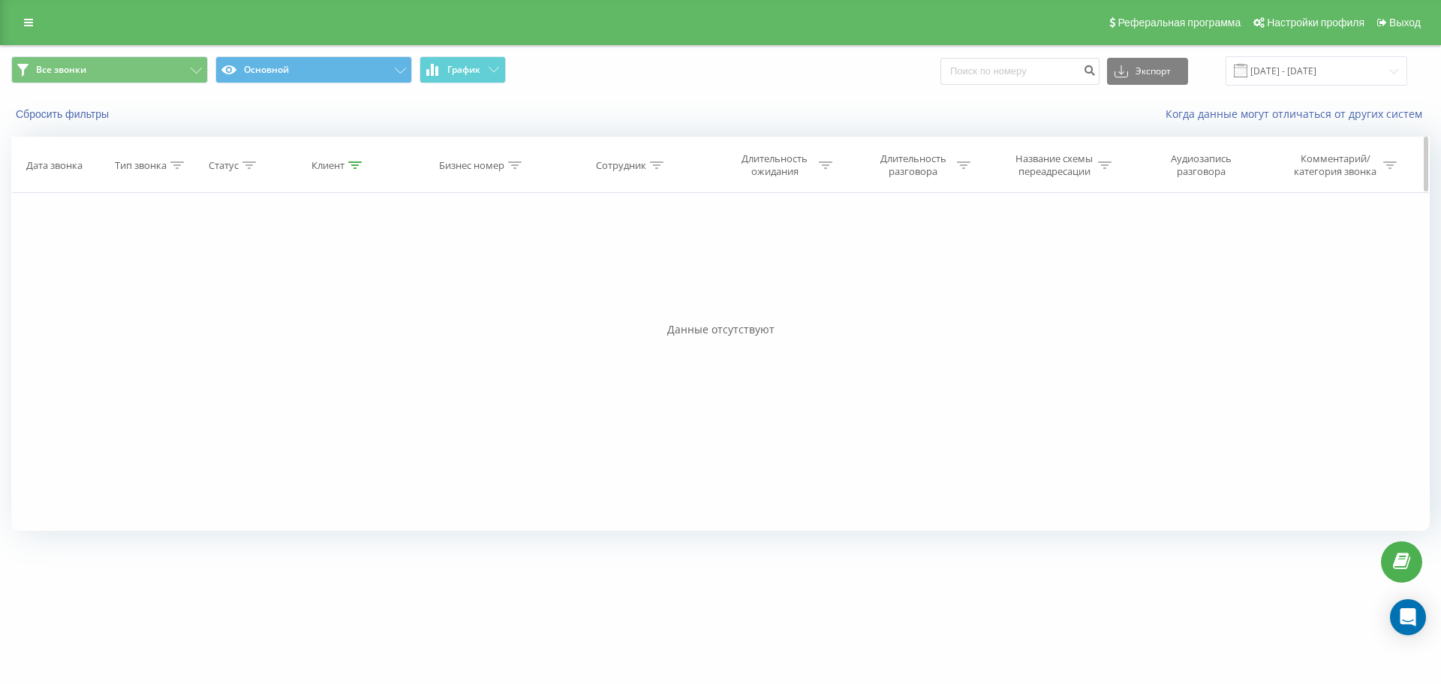
click at [346, 170] on div "Клиент" at bounding box center [336, 165] width 50 height 13
click at [368, 276] on input "380967223930" at bounding box center [338, 273] width 132 height 26
click at [412, 203] on icon at bounding box center [411, 204] width 8 height 8
click at [355, 164] on icon at bounding box center [355, 165] width 14 height 8
click at [361, 266] on input "380967223930" at bounding box center [338, 273] width 132 height 26
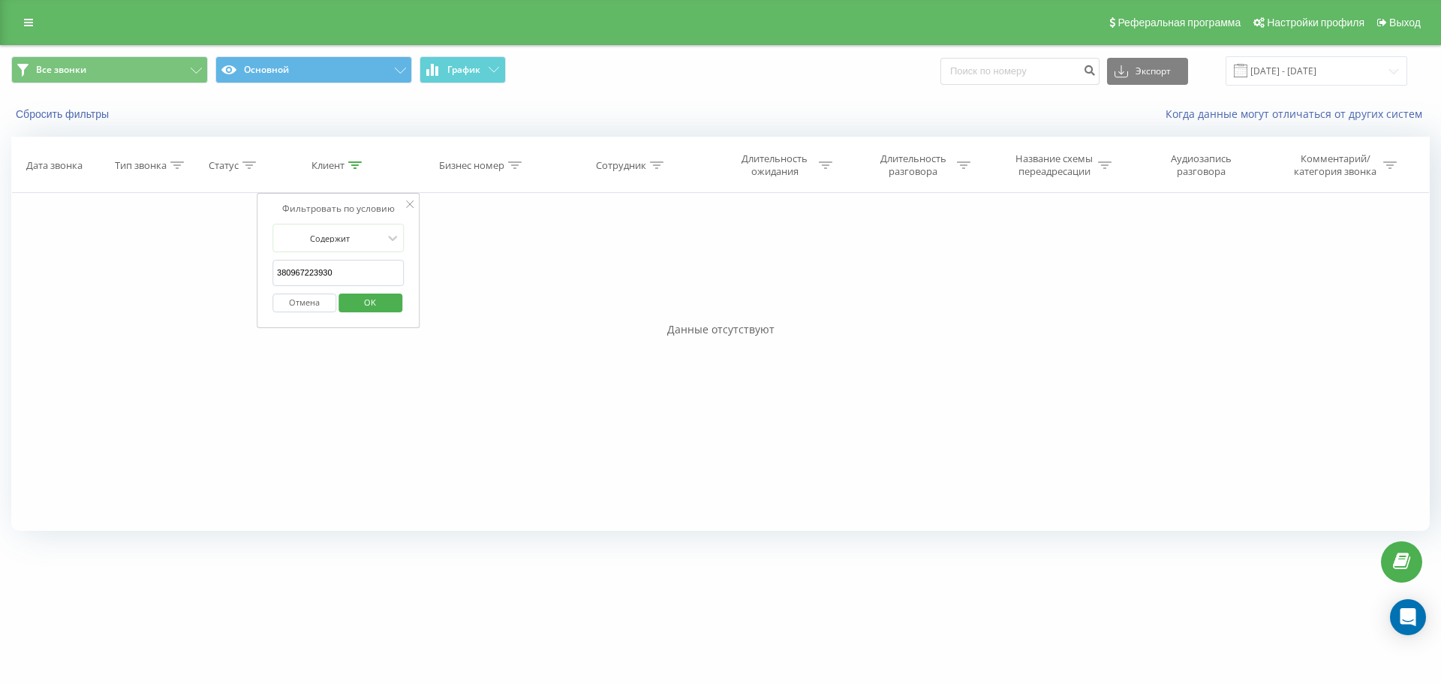
click at [361, 266] on input "380967223930" at bounding box center [338, 273] width 132 height 26
click button "OK" at bounding box center [371, 302] width 64 height 19
click at [344, 166] on div "Клиент" at bounding box center [327, 165] width 33 height 13
click at [411, 150] on th "Бизнес номер" at bounding box center [483, 165] width 144 height 56
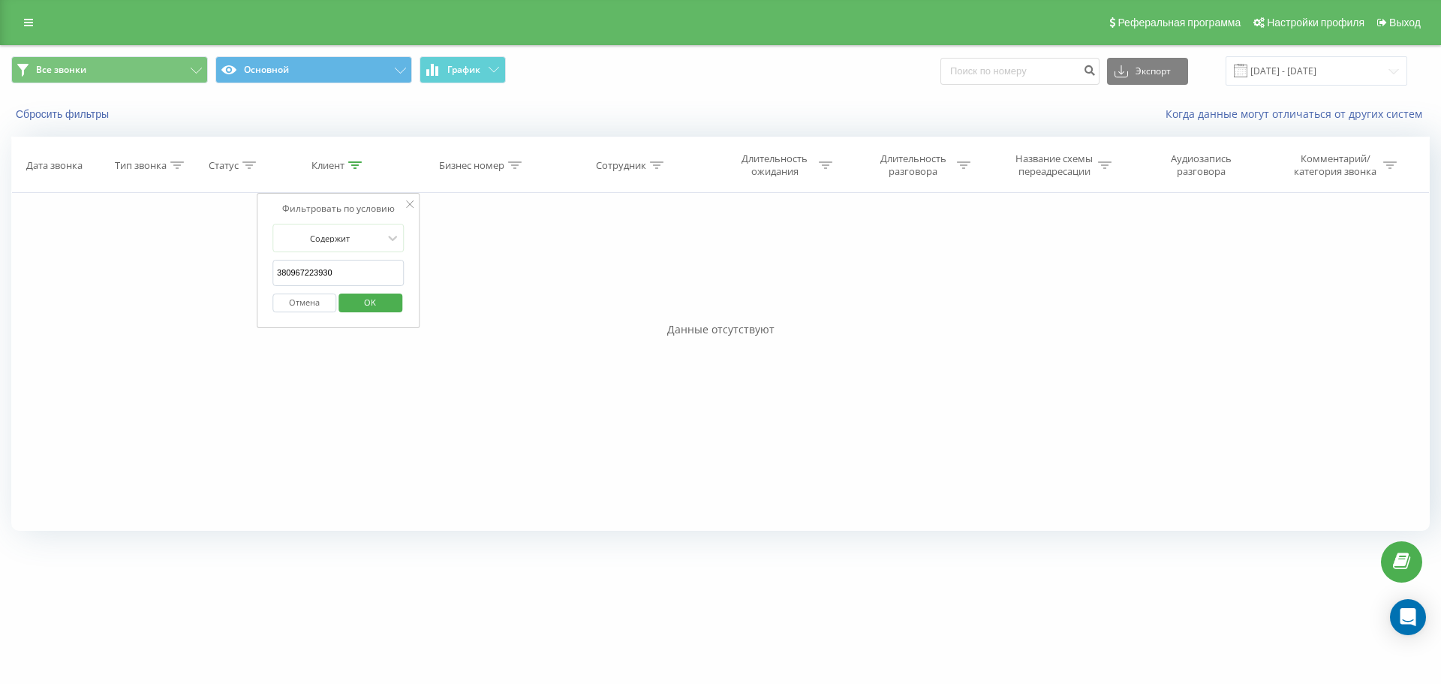
click at [420, 130] on div "Сбросить фильтры Когда данные могут отличаться от других систем" at bounding box center [721, 114] width 1440 height 36
click at [407, 206] on icon at bounding box center [411, 204] width 8 height 8
click at [351, 162] on icon at bounding box center [355, 165] width 14 height 8
click at [351, 270] on input "380967223930" at bounding box center [338, 273] width 132 height 26
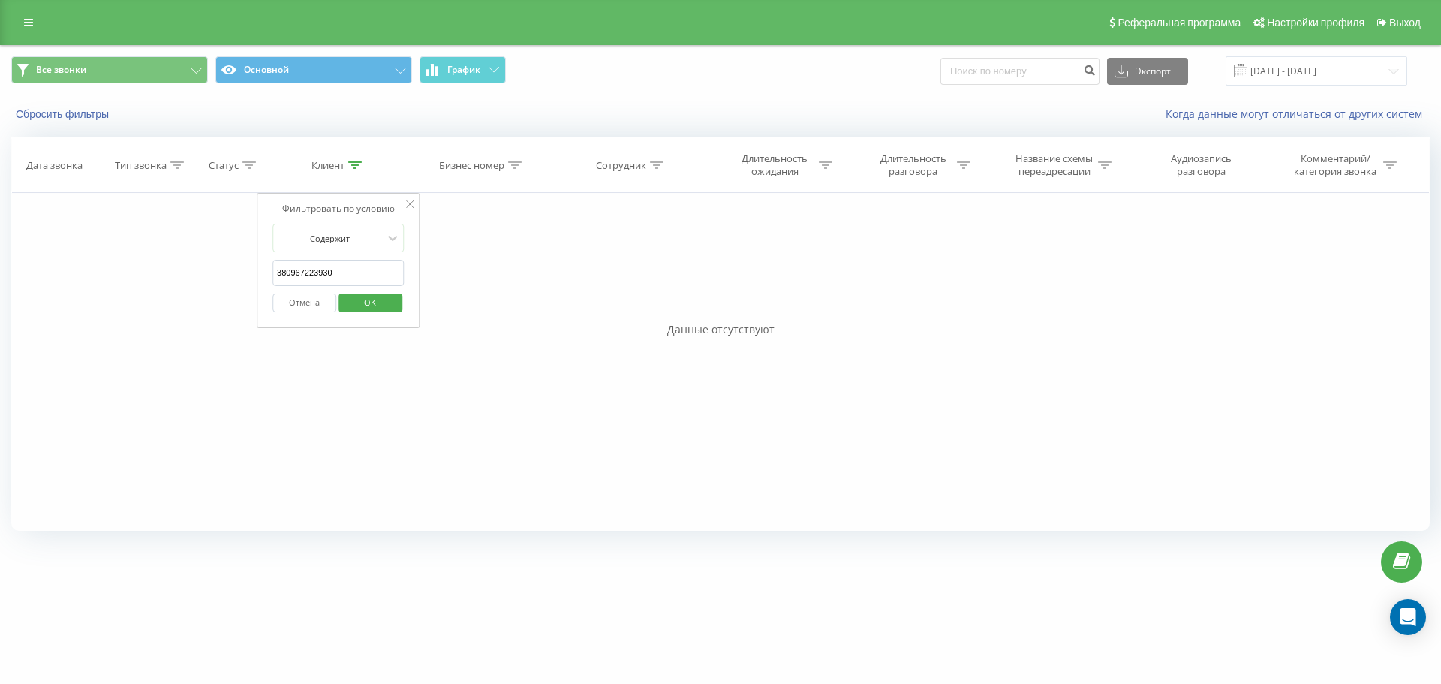
click at [351, 270] on input "380967223930" at bounding box center [338, 273] width 132 height 26
drag, startPoint x: 354, startPoint y: 271, endPoint x: 370, endPoint y: 275, distance: 16.9
click at [354, 271] on input "text" at bounding box center [338, 273] width 132 height 26
paste input "380967223930"
type input "380967223930"
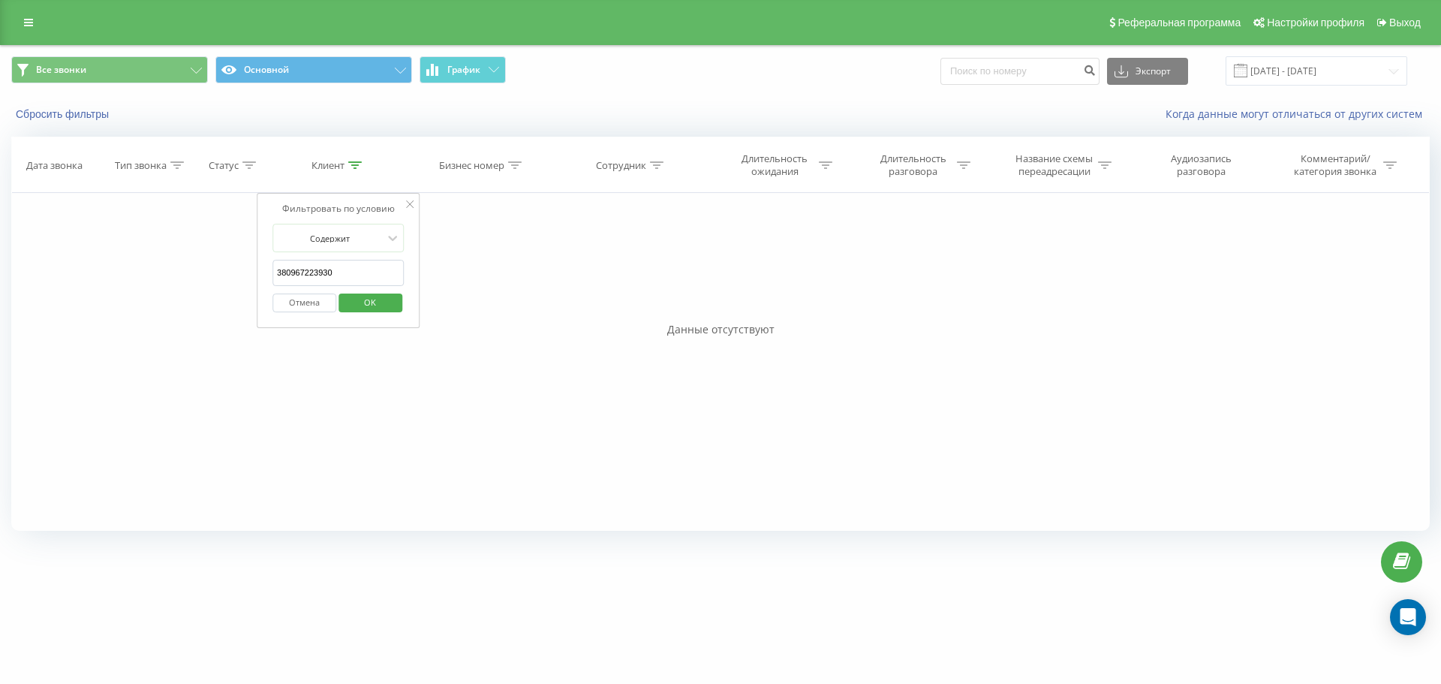
click at [380, 299] on span "OK" at bounding box center [370, 301] width 42 height 23
click at [1236, 112] on link "Когда данные могут отличаться от других систем" at bounding box center [1298, 114] width 264 height 14
click at [342, 164] on div "Клиент" at bounding box center [327, 165] width 33 height 13
click at [356, 265] on input "380967223930" at bounding box center [338, 273] width 132 height 26
paste input "87680294"
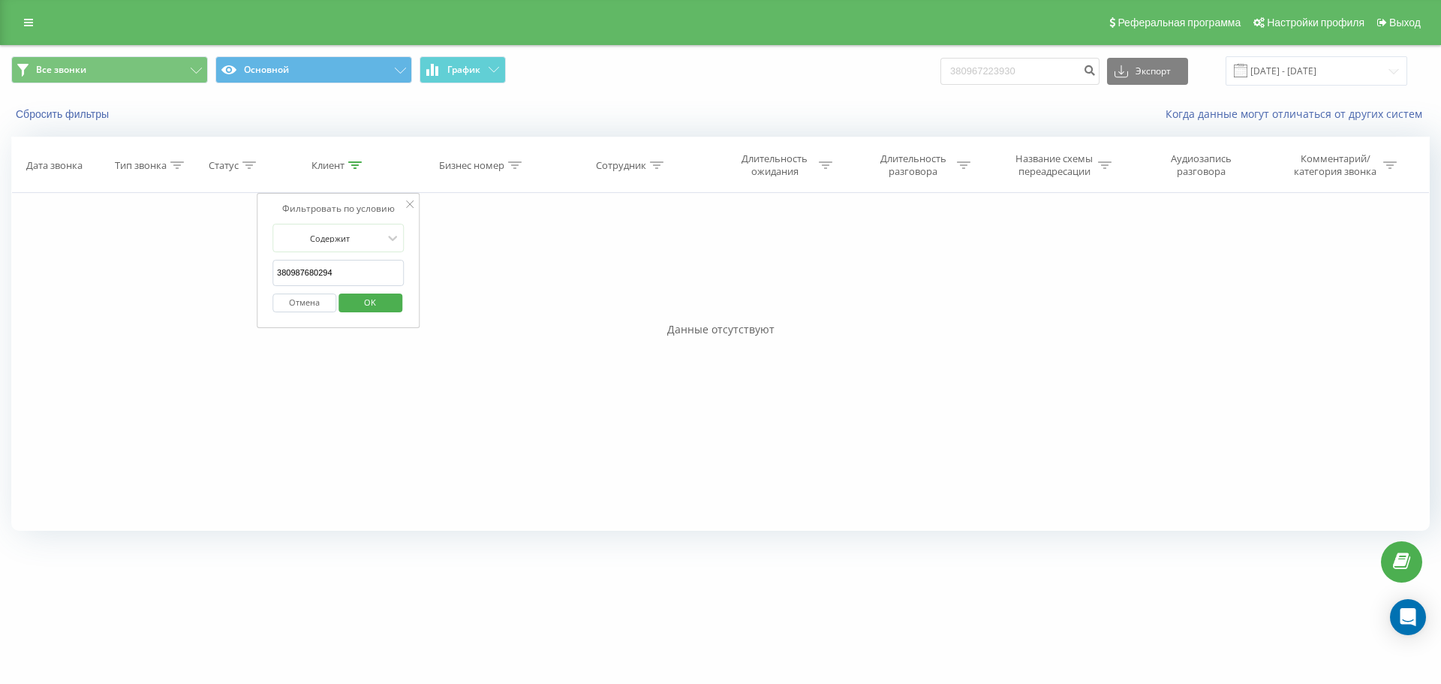
click at [369, 299] on span "OK" at bounding box center [370, 301] width 42 height 23
click at [347, 169] on div "Клиент" at bounding box center [336, 165] width 50 height 13
click at [375, 273] on input "380987680294" at bounding box center [338, 273] width 132 height 26
click at [367, 266] on input "380987680294" at bounding box center [338, 273] width 132 height 26
paste input "67223930"
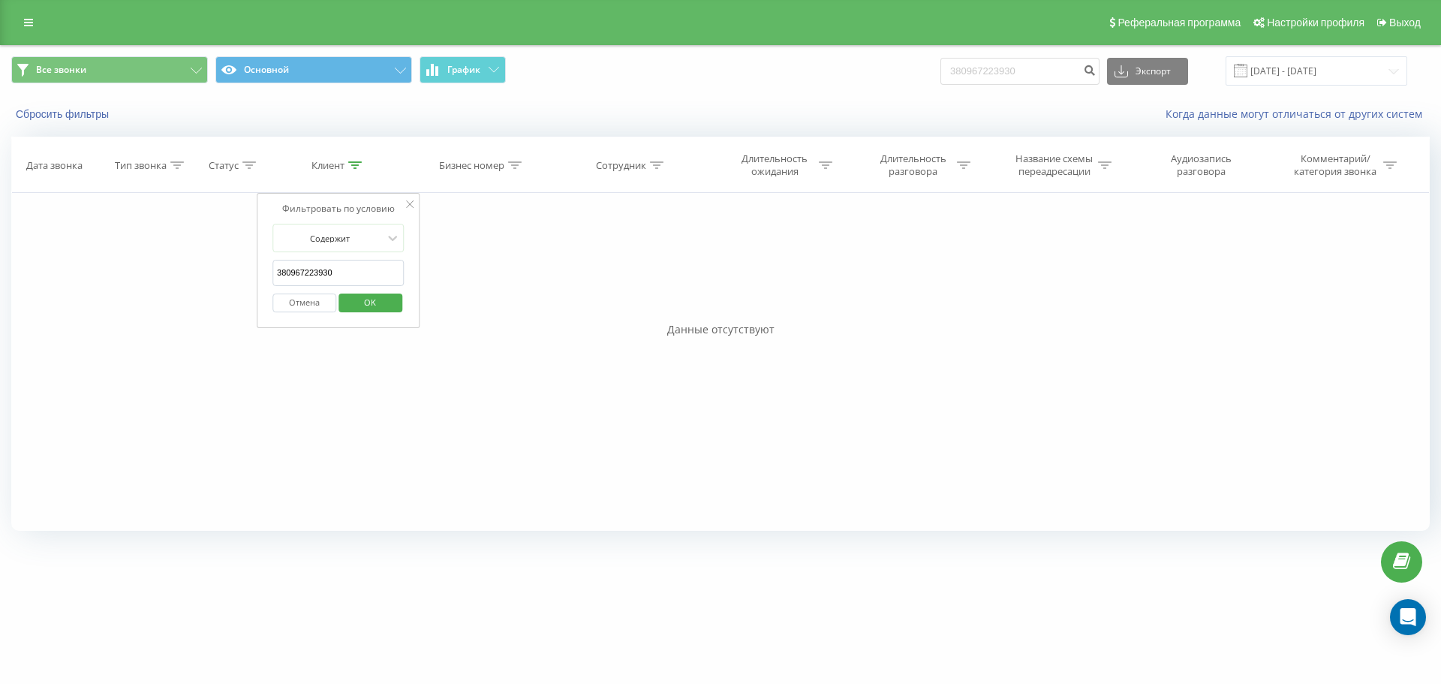
click at [362, 304] on span "OK" at bounding box center [370, 301] width 42 height 23
click at [344, 165] on div "Клиент" at bounding box center [327, 165] width 33 height 13
click at [368, 266] on input "380967223930" at bounding box center [338, 273] width 132 height 26
paste input "672445959"
drag, startPoint x: 378, startPoint y: 299, endPoint x: 381, endPoint y: 290, distance: 8.6
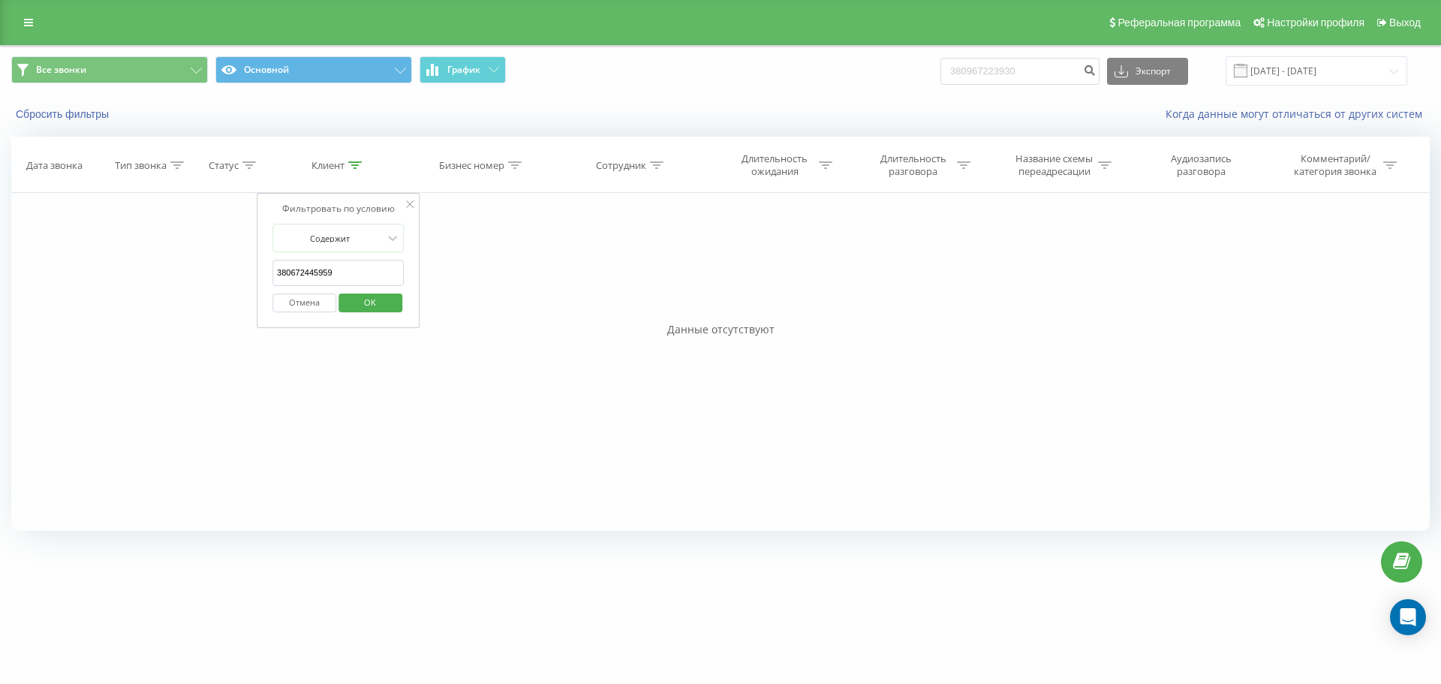
click at [379, 299] on span "OK" at bounding box center [370, 301] width 42 height 23
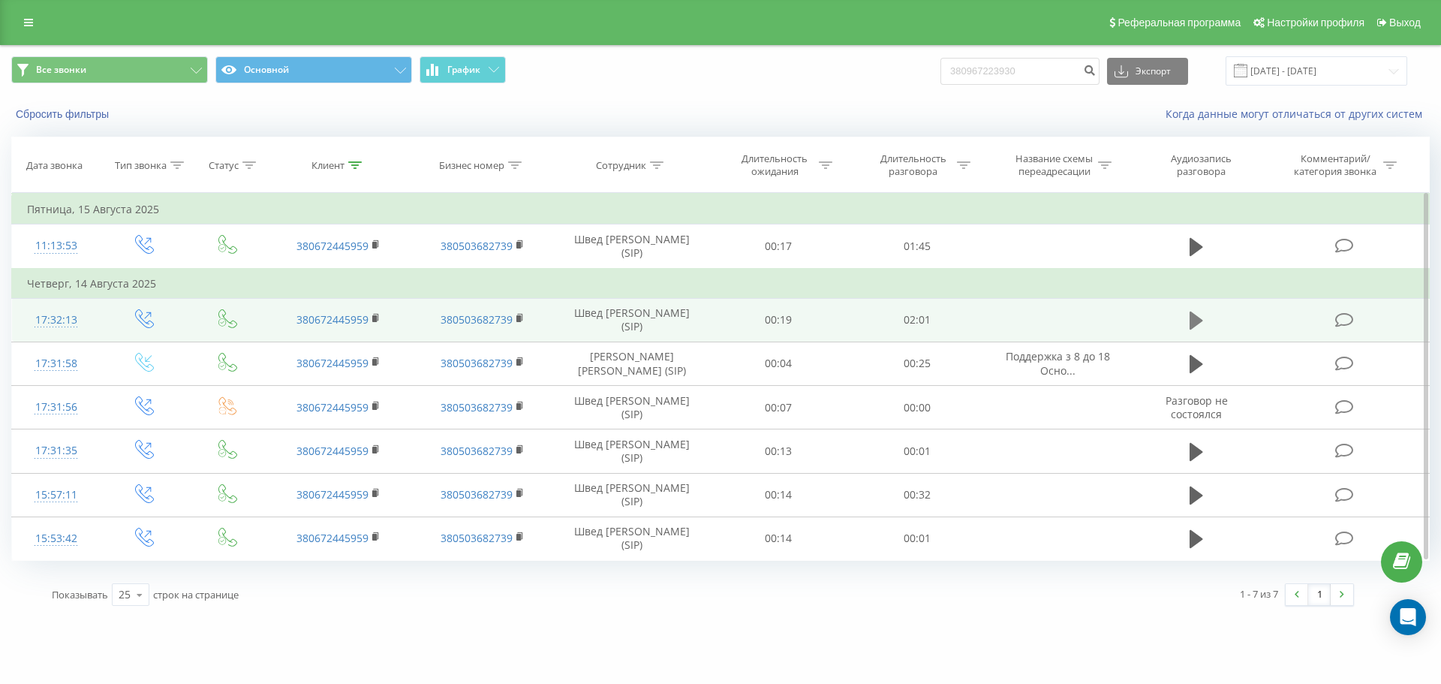
click at [1199, 324] on icon at bounding box center [1197, 320] width 14 height 18
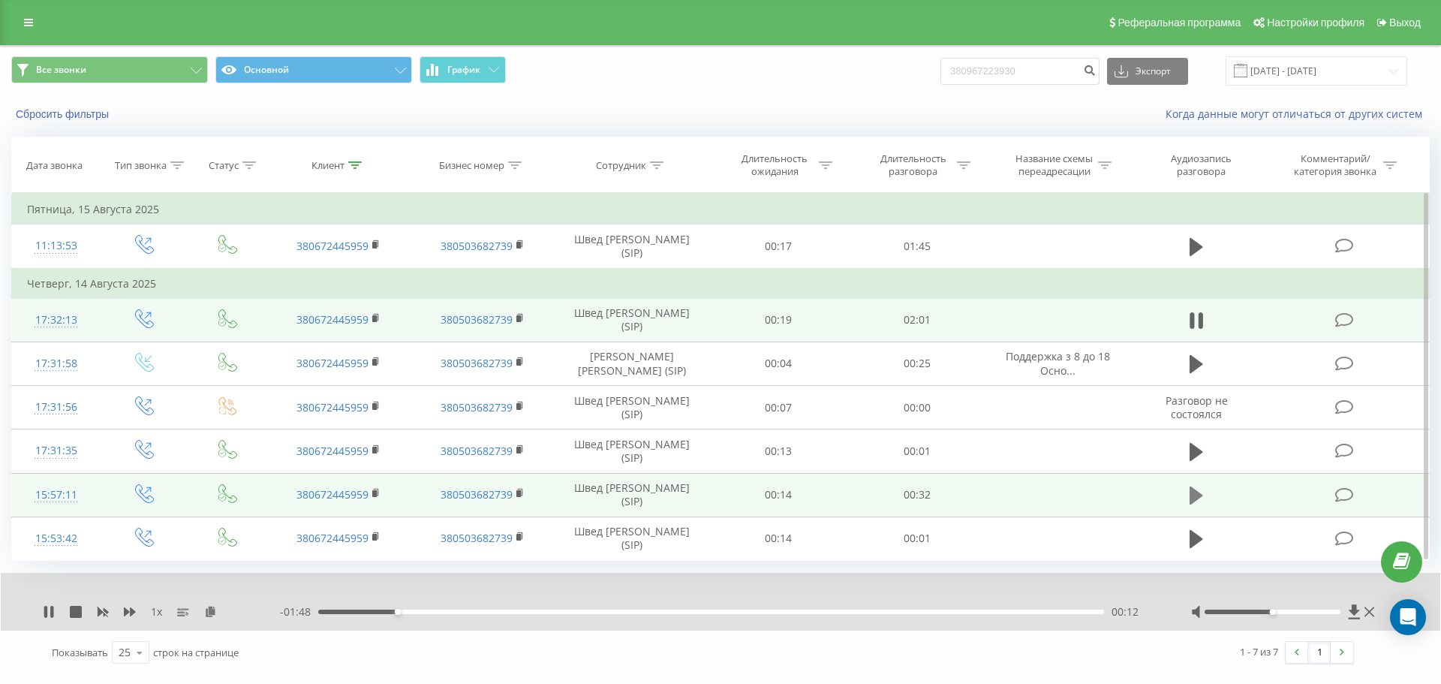
click at [1199, 502] on icon at bounding box center [1197, 495] width 14 height 21
click at [371, 611] on div "00:00" at bounding box center [711, 611] width 786 height 5
click at [486, 613] on div "00:02" at bounding box center [711, 611] width 786 height 5
click at [706, 612] on div "00:07" at bounding box center [711, 611] width 786 height 5
click at [1200, 494] on icon at bounding box center [1201, 495] width 5 height 17
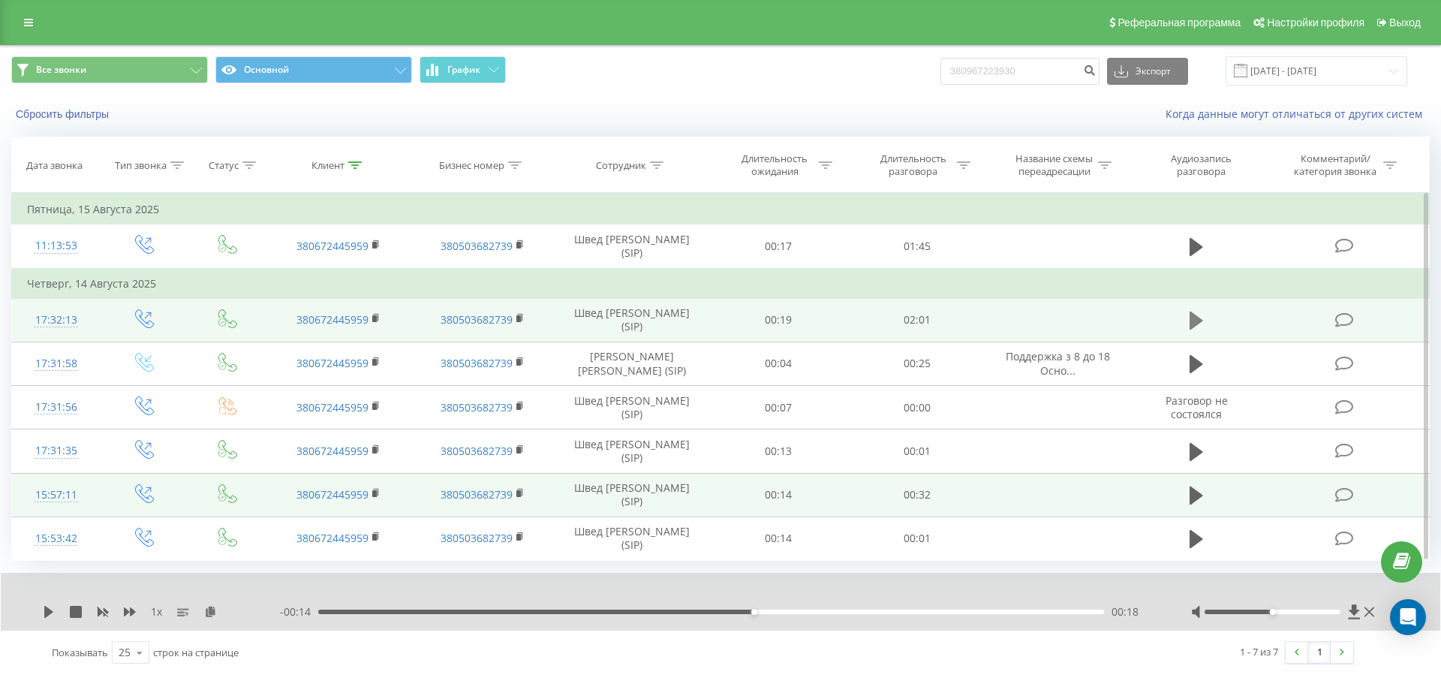
click at [1202, 324] on icon at bounding box center [1197, 320] width 14 height 21
click at [578, 617] on div "- 01:47 00:12 00:12" at bounding box center [717, 611] width 874 height 15
click at [721, 615] on div "- 01:47 00:13 00:13" at bounding box center [717, 611] width 874 height 15
click at [560, 610] on div "00:13" at bounding box center [711, 611] width 786 height 5
click at [1202, 321] on icon at bounding box center [1201, 320] width 5 height 17
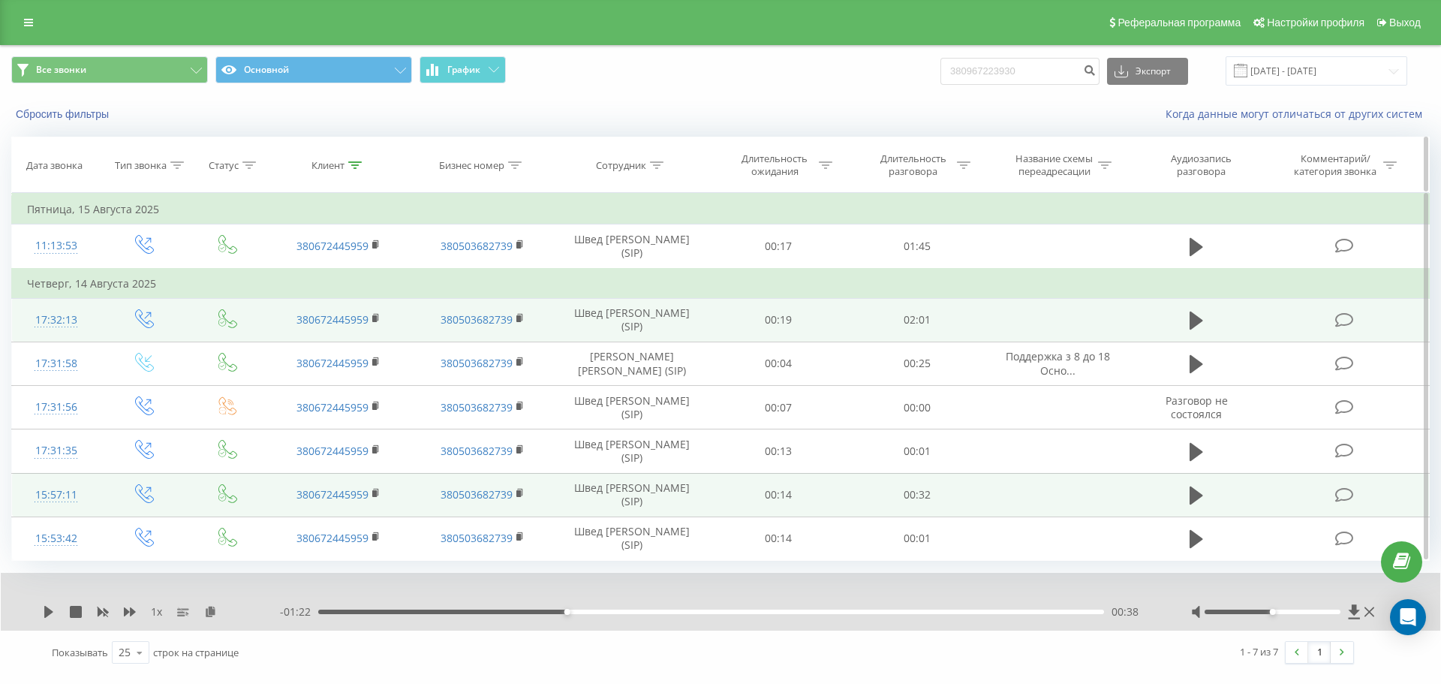
click at [336, 170] on div "Клиент" at bounding box center [327, 165] width 33 height 13
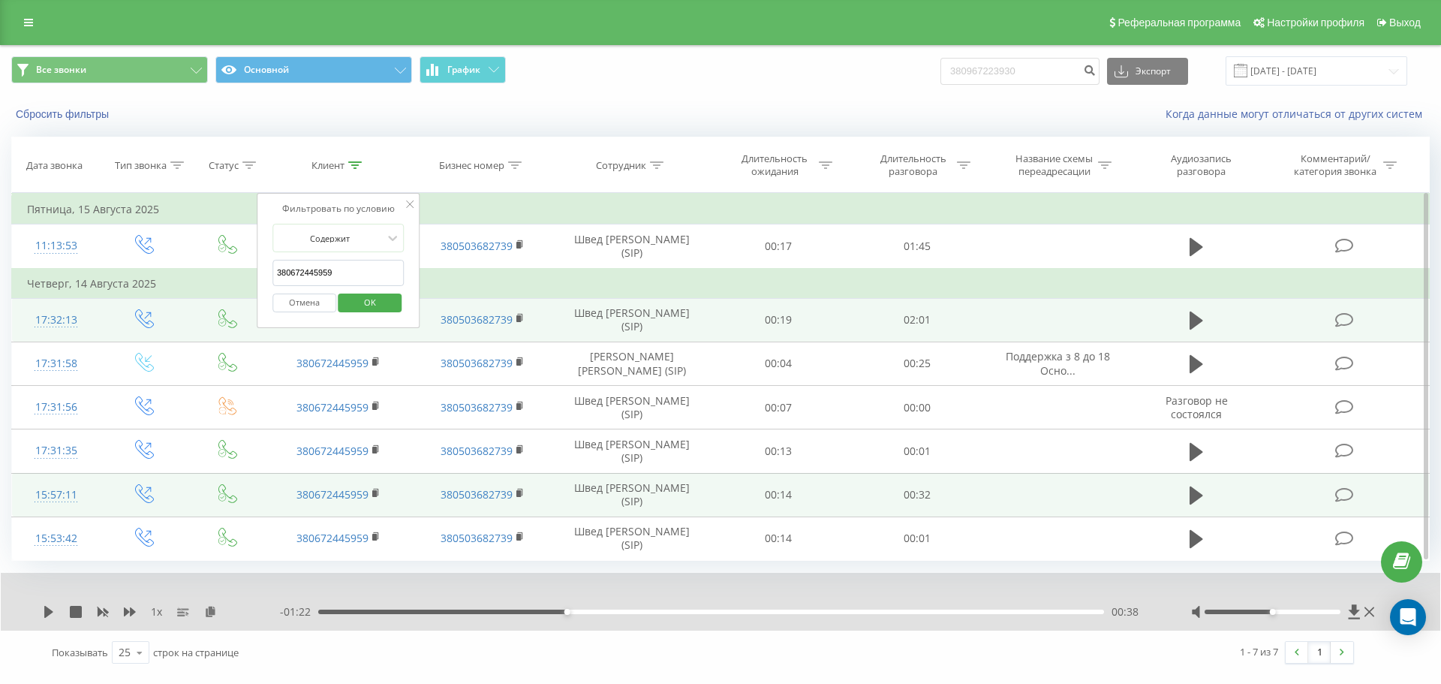
click at [372, 267] on input "380672445959" at bounding box center [338, 273] width 132 height 26
paste input "73504099"
type input "380735040999"
click at [384, 301] on span "OK" at bounding box center [370, 301] width 42 height 23
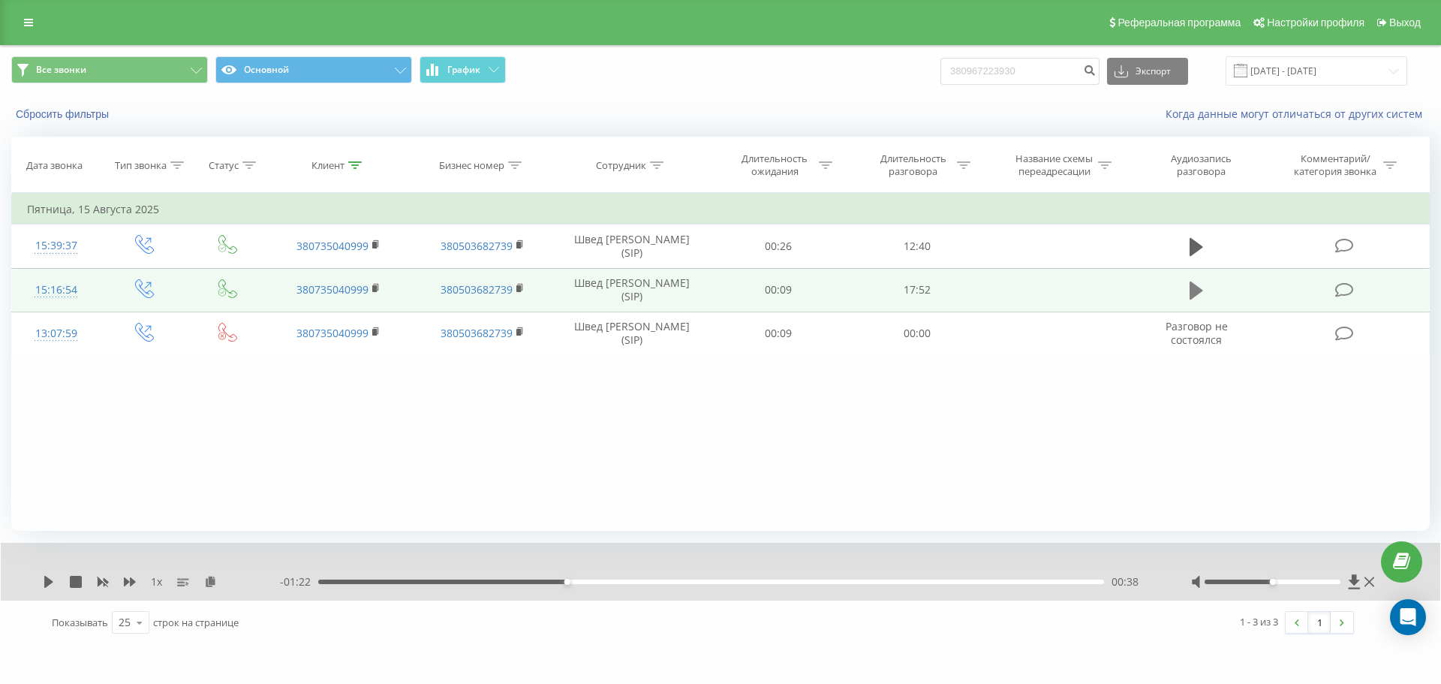
click at [1205, 287] on button at bounding box center [1196, 290] width 23 height 23
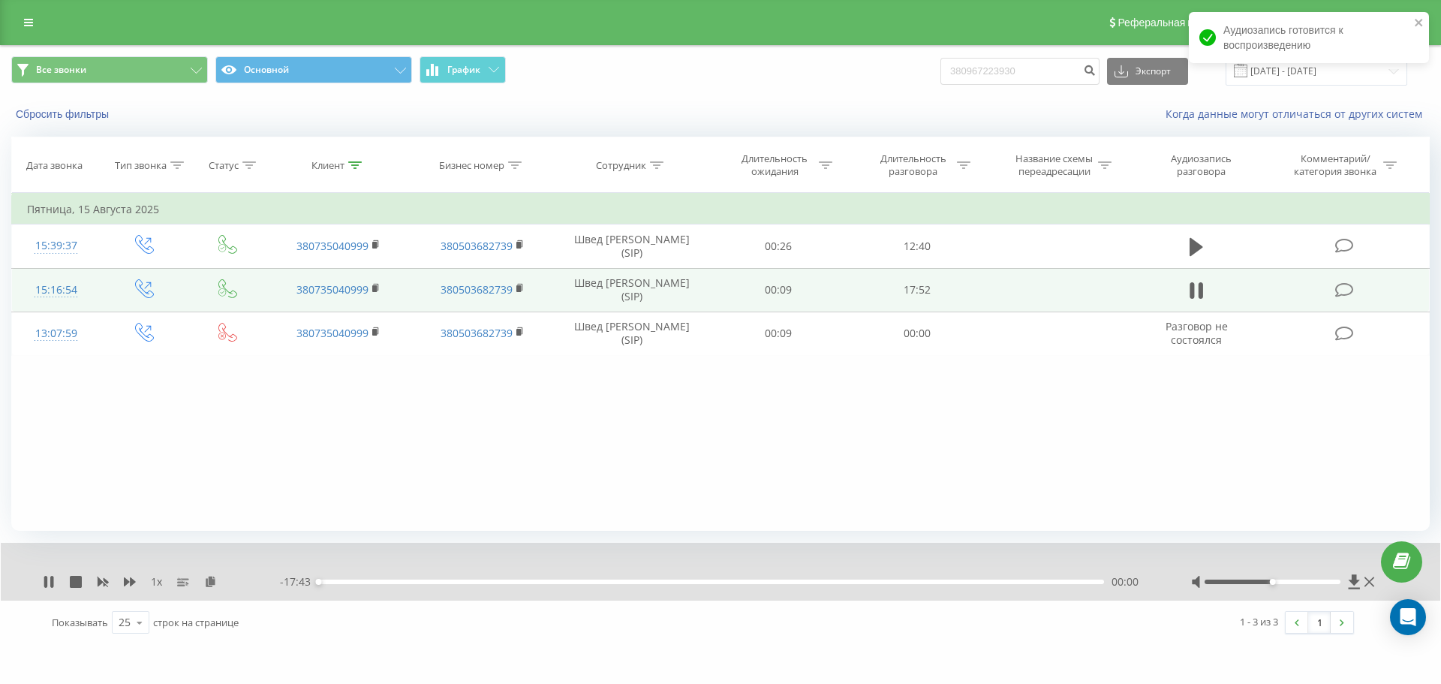
click at [1063, 582] on div "00:00" at bounding box center [711, 581] width 786 height 5
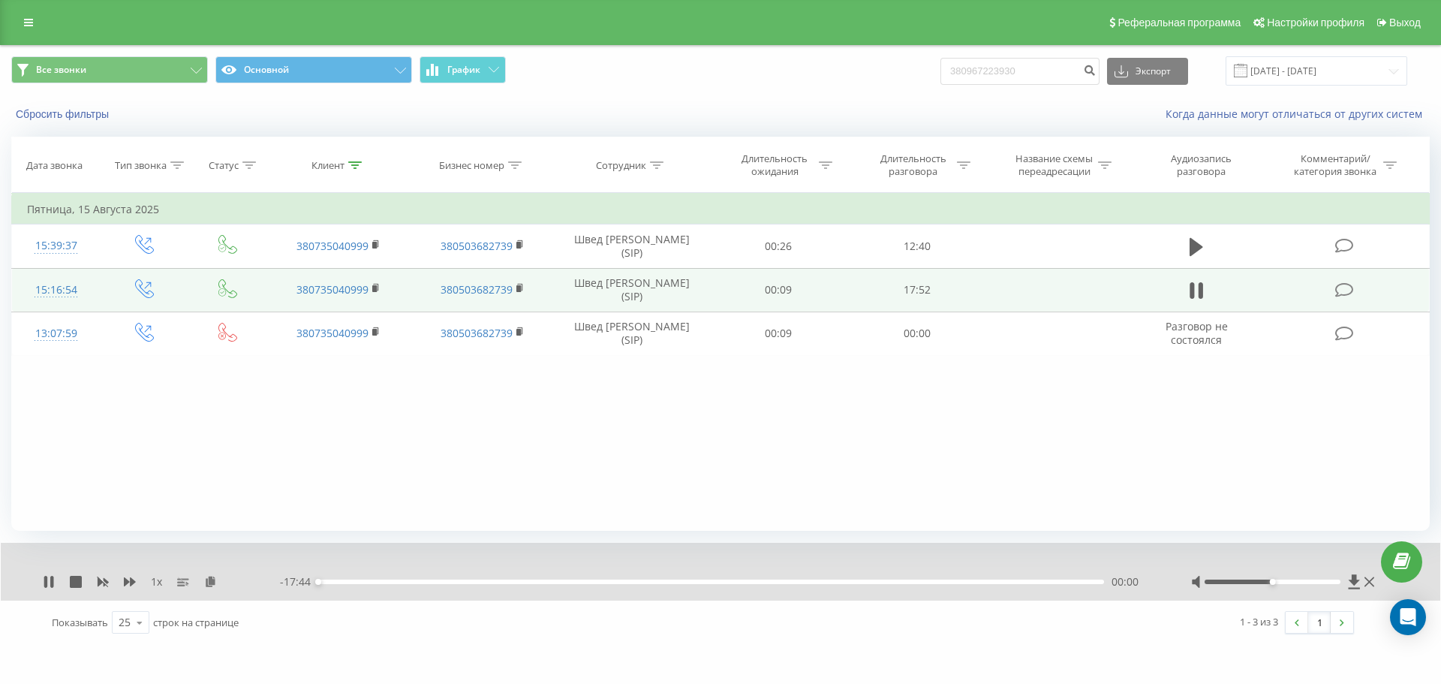
click at [1088, 579] on div "00:00" at bounding box center [711, 581] width 786 height 5
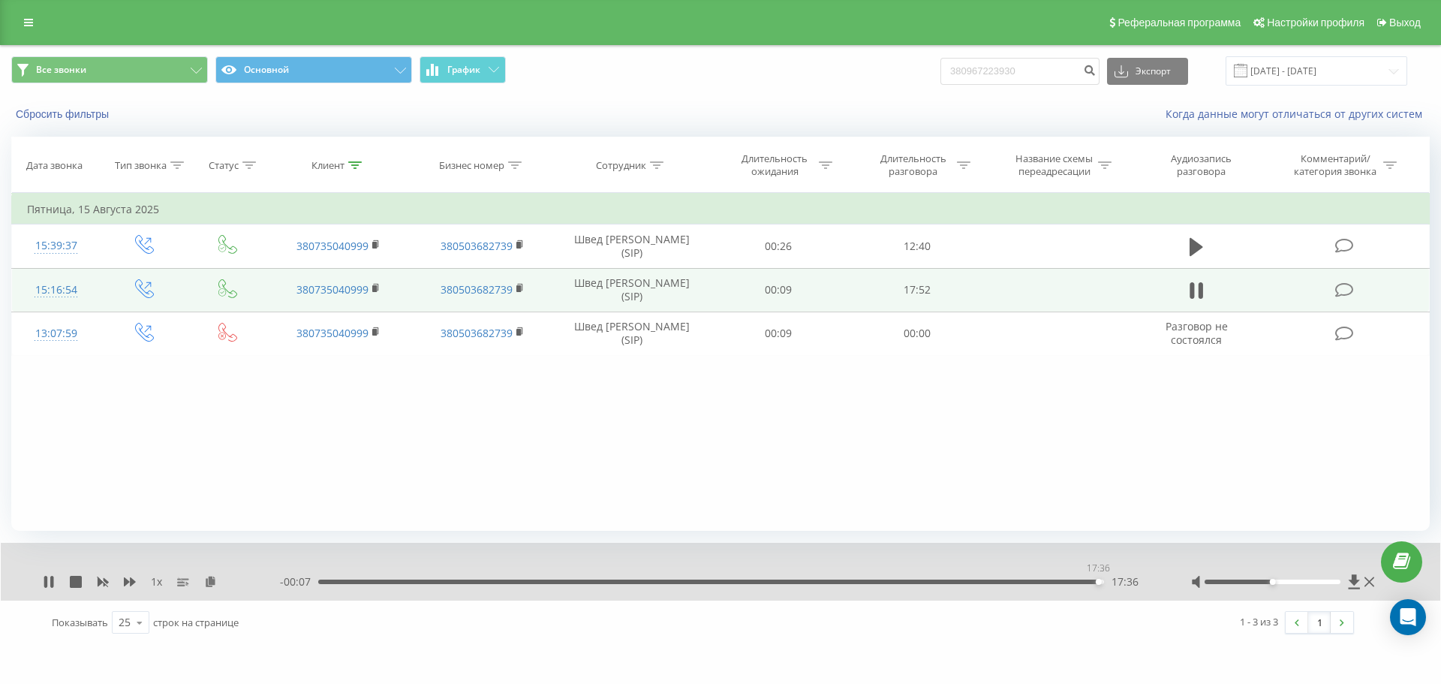
click at [1099, 583] on div "17:36" at bounding box center [711, 581] width 786 height 5
click at [1086, 582] on div "17:41" at bounding box center [711, 581] width 786 height 5
click at [1074, 582] on div "17:03" at bounding box center [711, 581] width 786 height 5
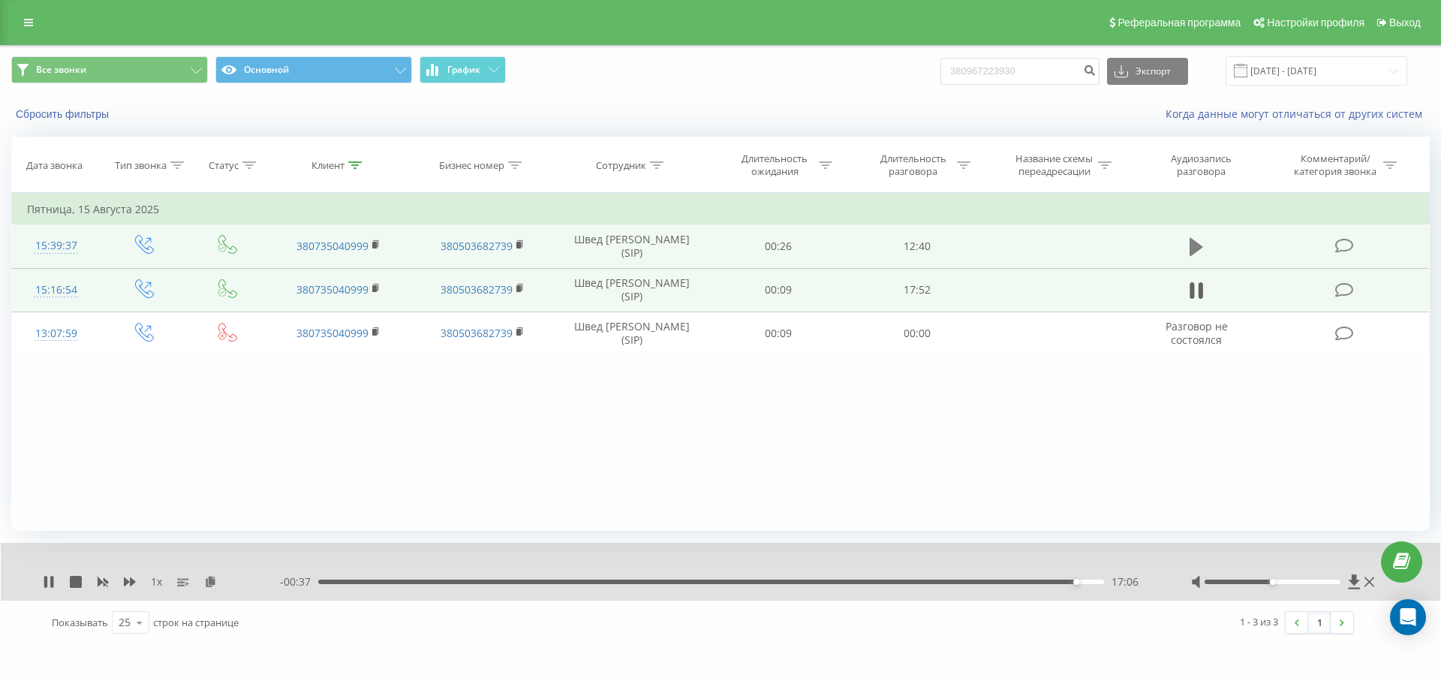
click at [1194, 247] on icon at bounding box center [1197, 247] width 14 height 18
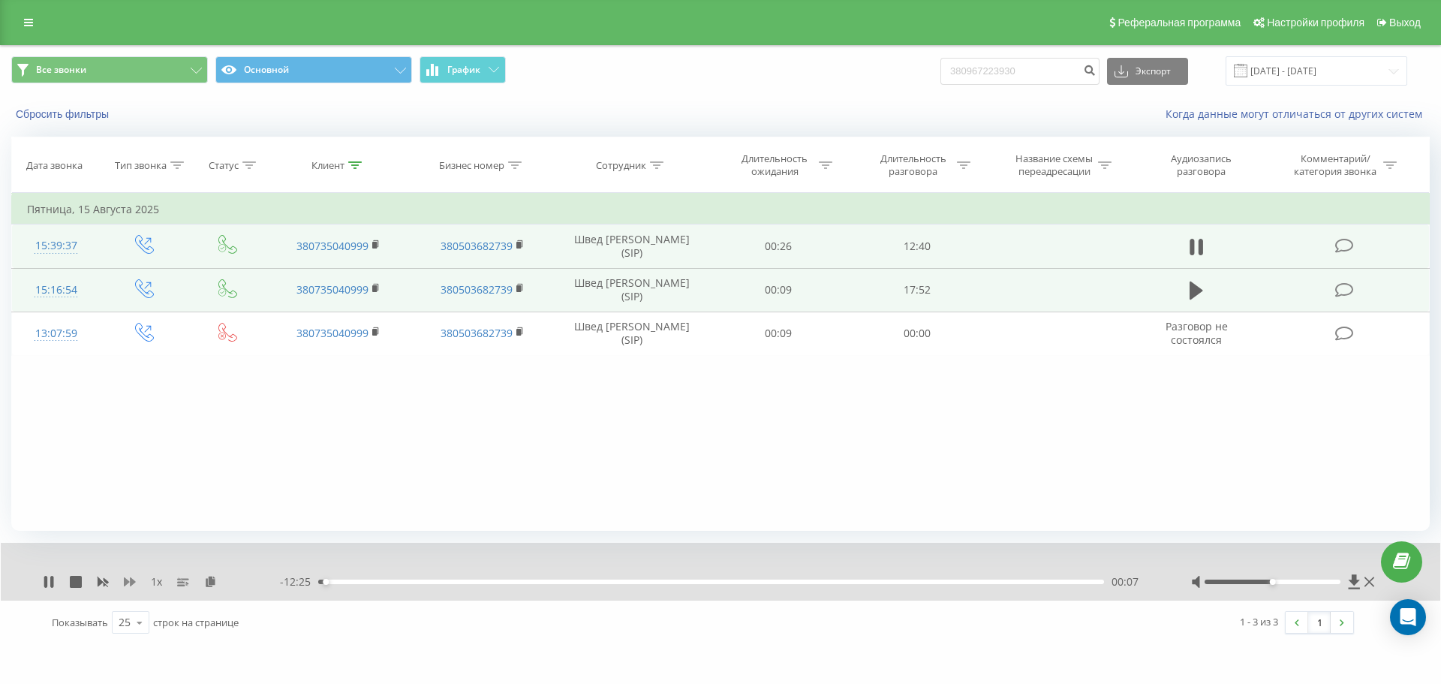
click at [128, 579] on icon at bounding box center [130, 582] width 12 height 12
click at [448, 582] on div "- 11:37 00:54 00:54" at bounding box center [717, 581] width 874 height 15
click at [450, 582] on div "00:54" at bounding box center [711, 581] width 786 height 5
click at [503, 584] on div "02:06" at bounding box center [711, 581] width 786 height 5
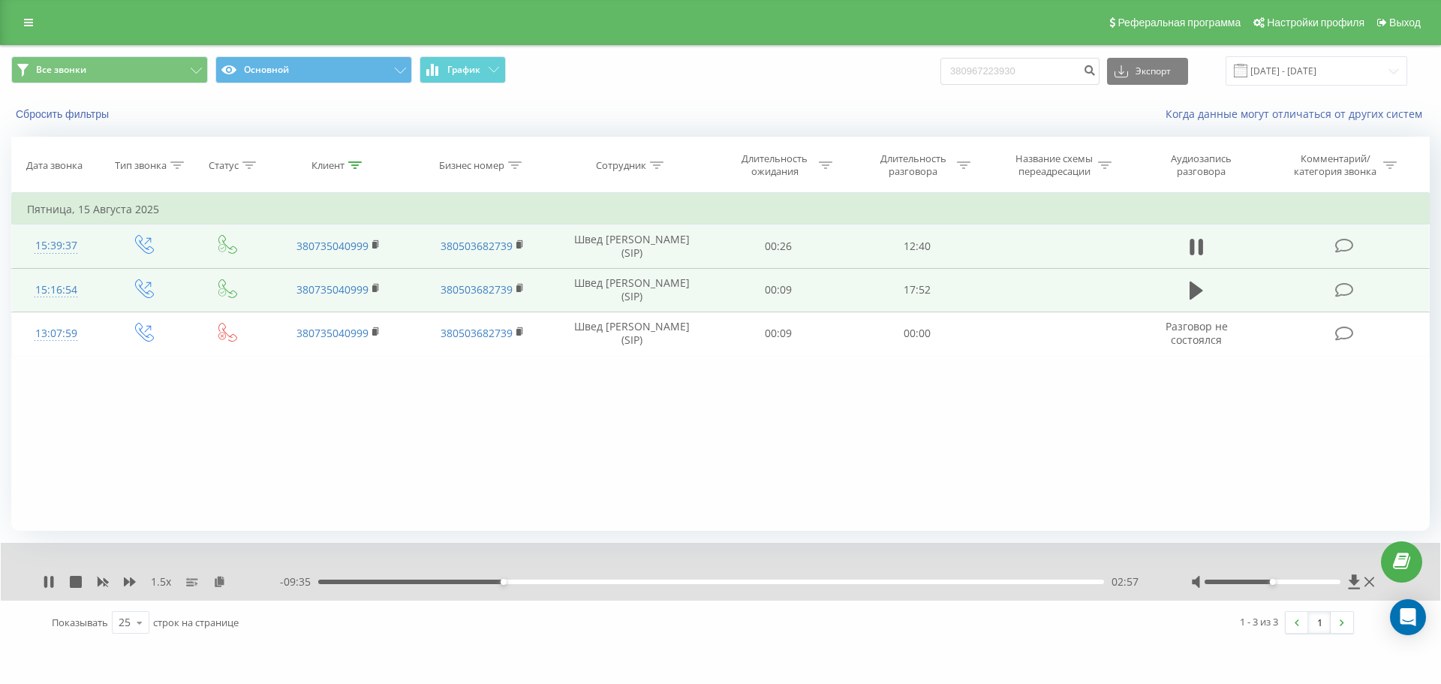
click at [584, 583] on div "02:57" at bounding box center [711, 581] width 786 height 5
click at [655, 583] on div "04:15" at bounding box center [711, 581] width 786 height 5
drag, startPoint x: 50, startPoint y: 584, endPoint x: 102, endPoint y: 551, distance: 61.4
click at [52, 584] on icon at bounding box center [49, 582] width 12 height 12
